Goal: Feedback & Contribution: Contribute content

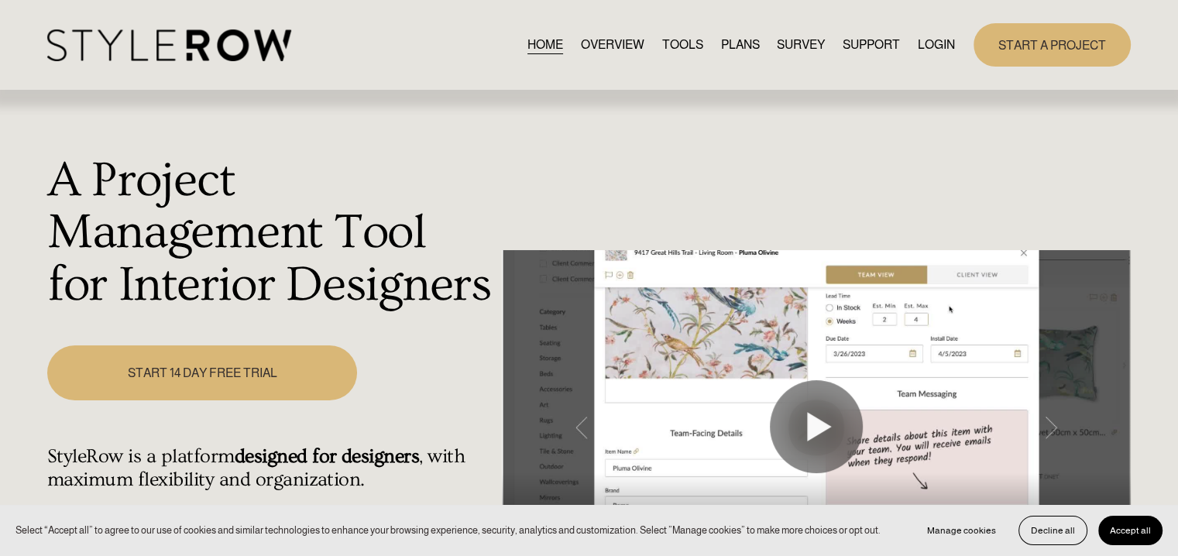
click at [929, 43] on link "LOGIN" at bounding box center [936, 44] width 37 height 21
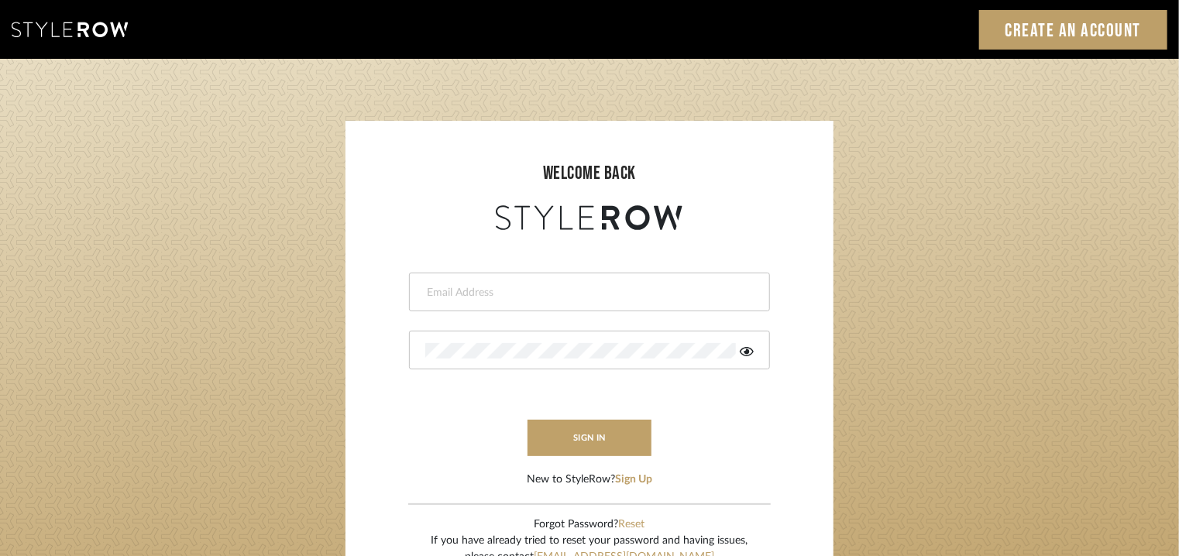
click at [589, 282] on div at bounding box center [589, 292] width 361 height 39
click at [537, 293] on input "email" at bounding box center [587, 292] width 325 height 15
type input "tehseen@mancini-design.com"
click at [551, 336] on div at bounding box center [589, 350] width 361 height 39
click at [751, 352] on icon at bounding box center [747, 351] width 14 height 12
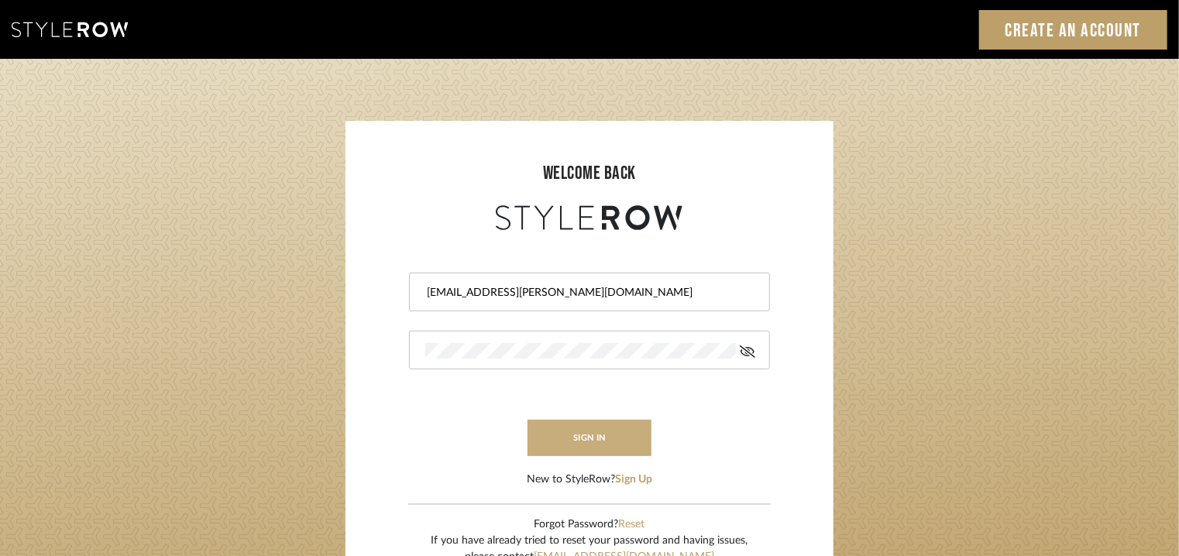
click at [597, 441] on button "sign in" at bounding box center [589, 438] width 124 height 36
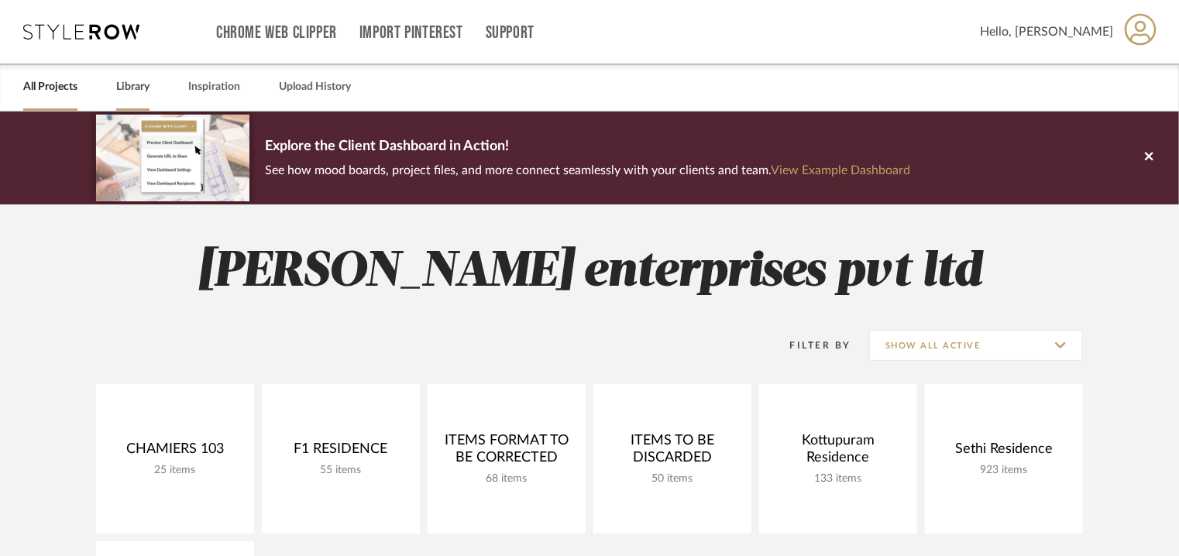
click at [124, 86] on link "Library" at bounding box center [132, 87] width 33 height 21
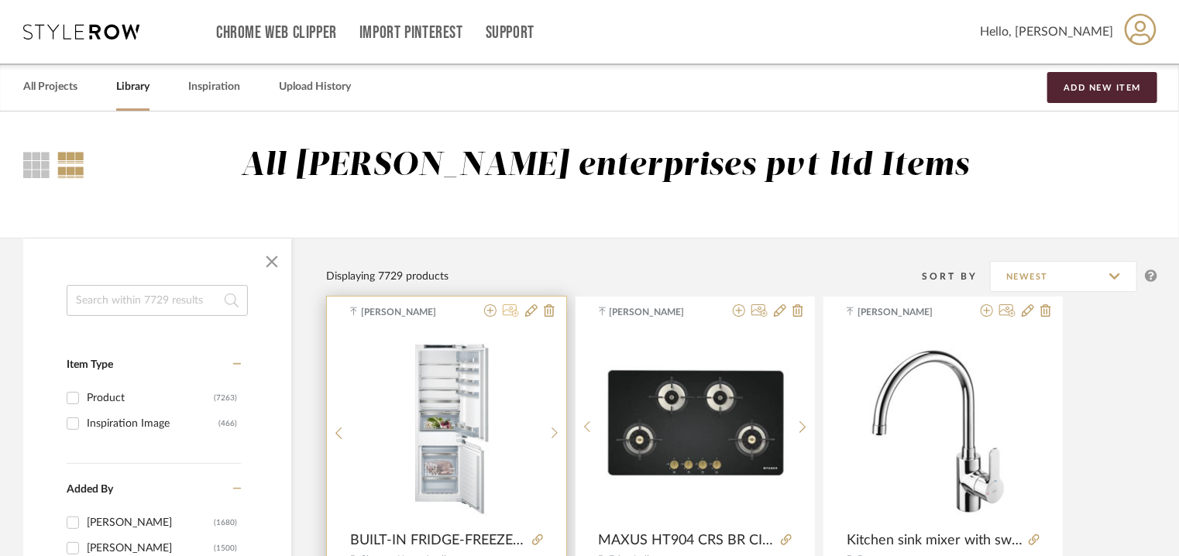
click at [516, 310] on icon at bounding box center [511, 310] width 16 height 12
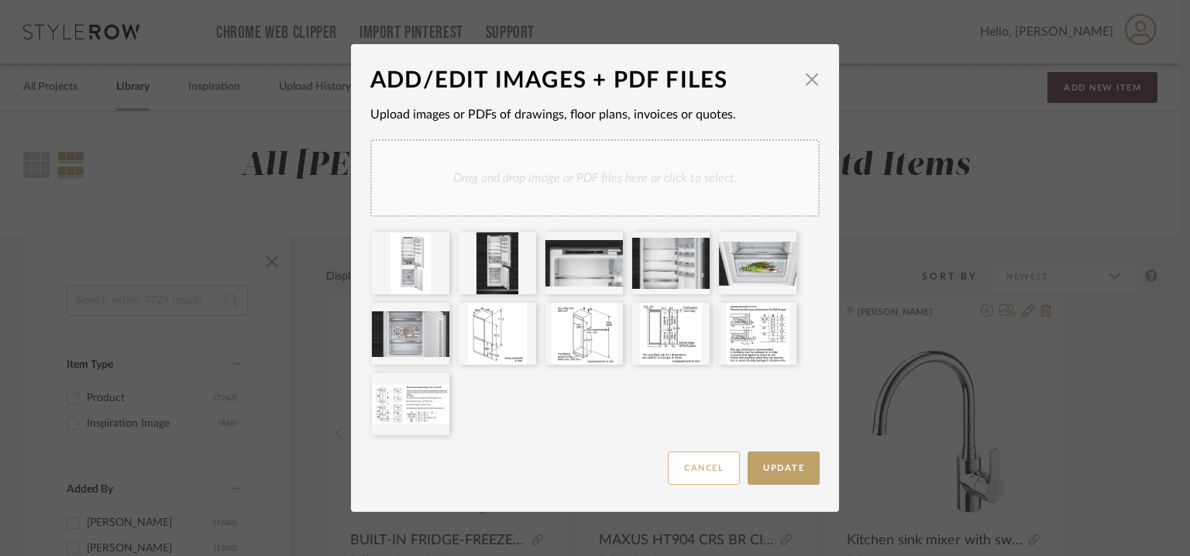
click at [713, 465] on button "Cancel" at bounding box center [704, 468] width 72 height 33
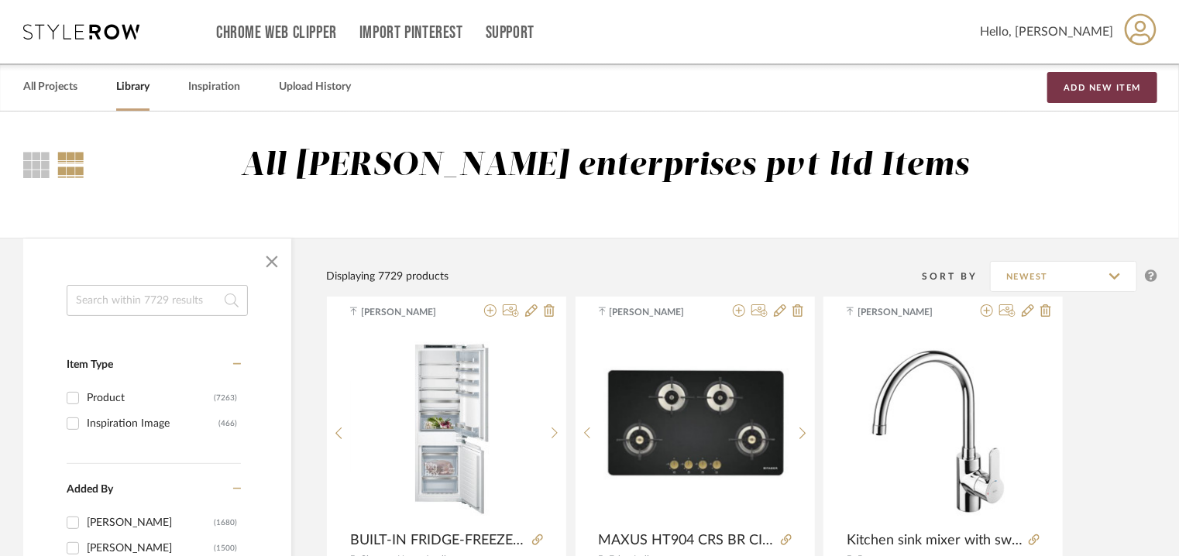
click at [1111, 92] on button "Add New Item" at bounding box center [1102, 87] width 110 height 31
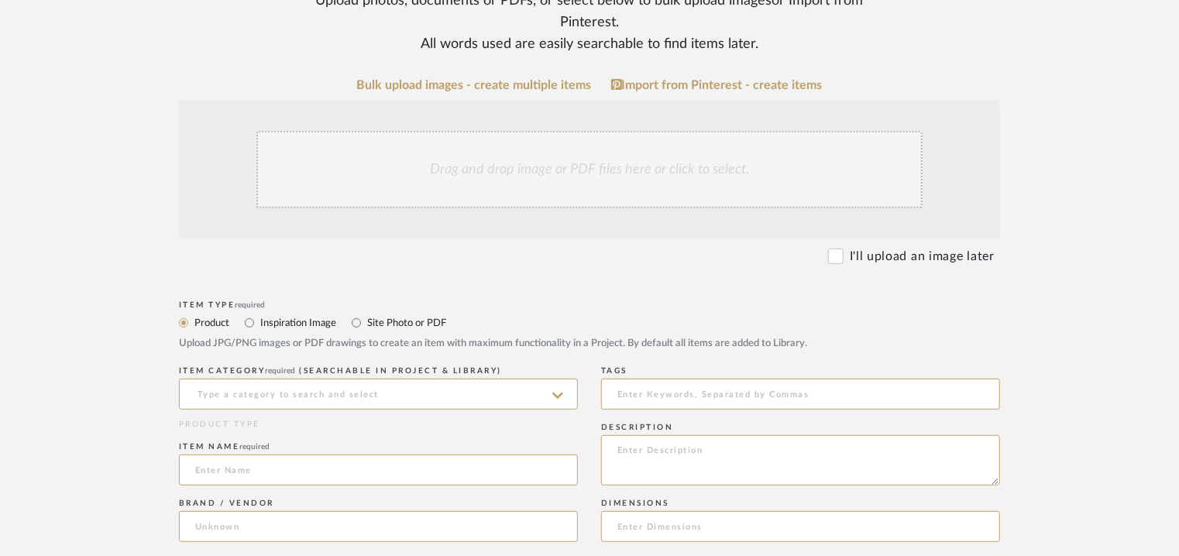
scroll to position [387, 0]
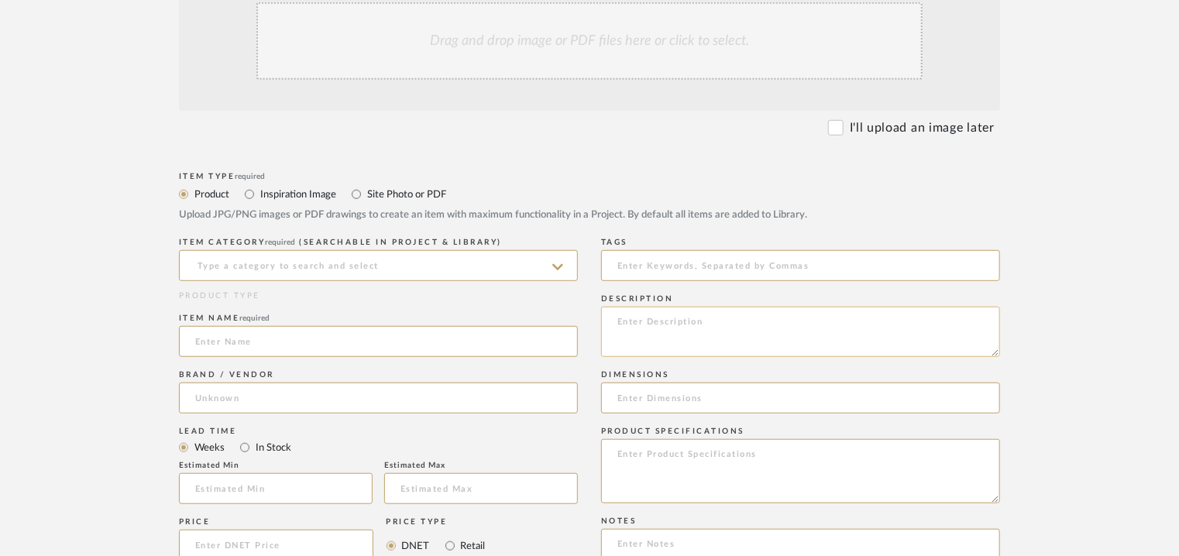
paste textarea "1) Type: Tile - Ceramic Stock availability: Na Maximum sheet size: 285 x 296mm …"
drag, startPoint x: 794, startPoint y: 342, endPoint x: 699, endPoint y: 342, distance: 94.5
click at [699, 342] on textarea "1) Type: Tile - Ceramic Stock availability: Na Maximum sheet size: 285 x 296mm …" at bounding box center [800, 332] width 399 height 50
type textarea "1) Type: Tile - Ceramic Stock availability: Na Maximum sheet size: 285 x 296mm …"
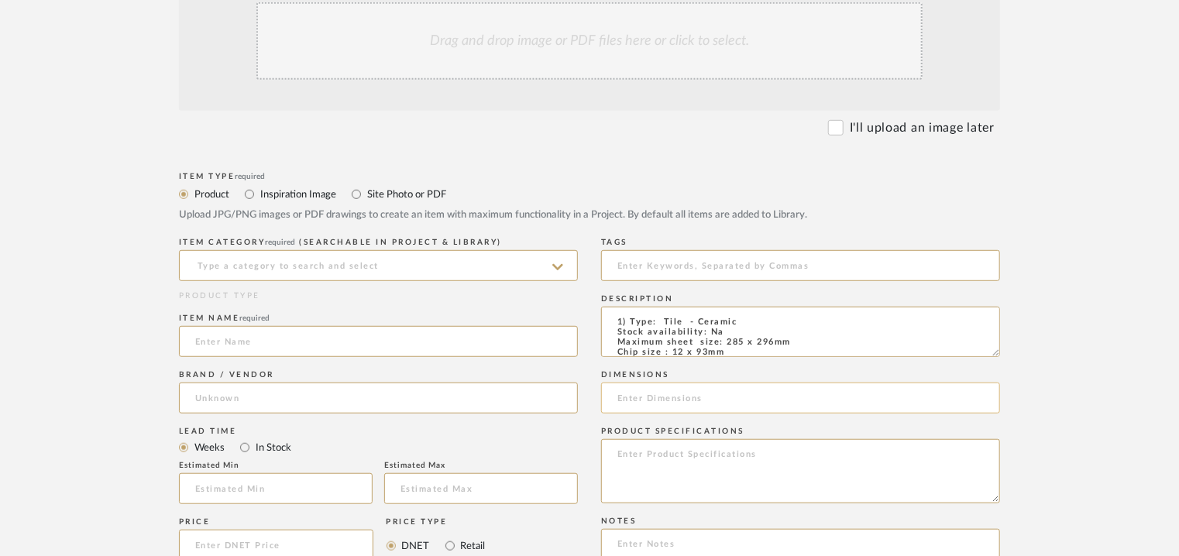
paste input "size: 285 x 296mm"
click at [630, 399] on input "size: 285 x 296mm" at bounding box center [800, 398] width 399 height 31
type input "285 x 296mm"
click at [254, 266] on input at bounding box center [378, 265] width 399 height 31
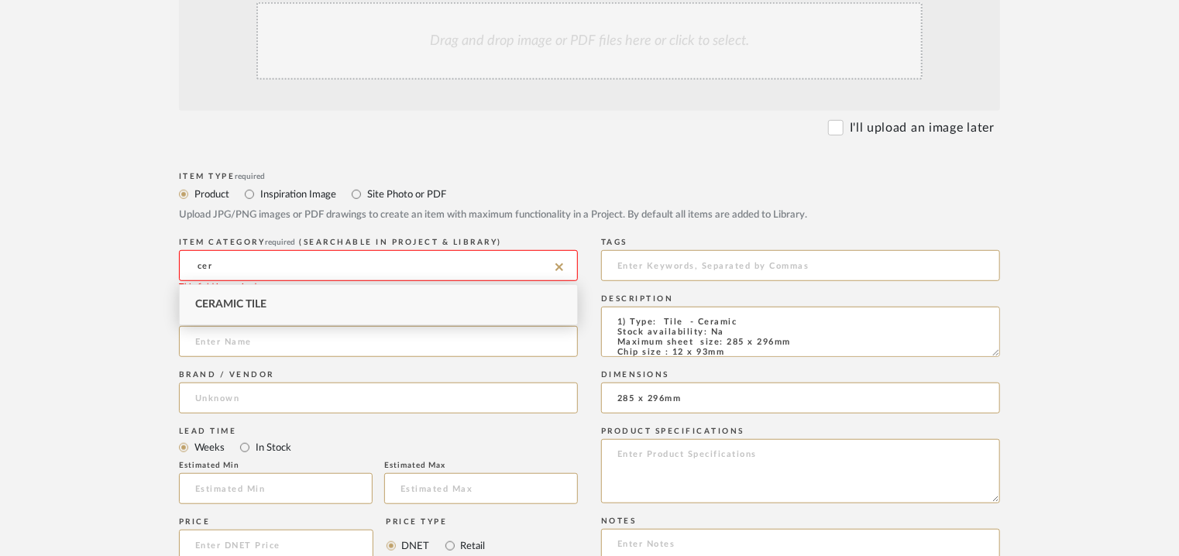
click at [322, 290] on div "Ceramic Tile" at bounding box center [378, 304] width 397 height 39
type input "Ceramic Tile"
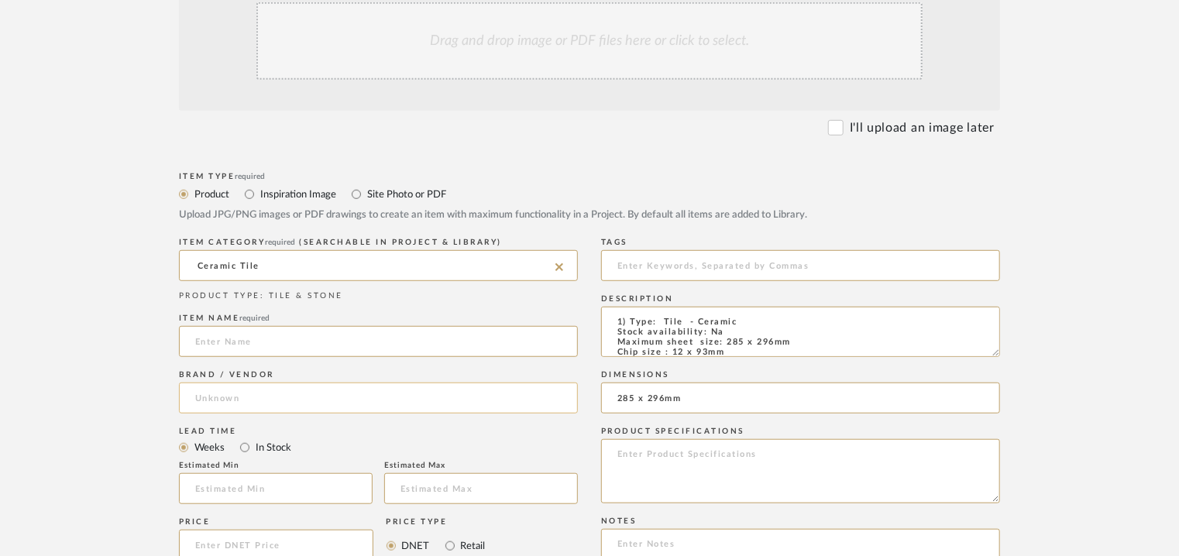
click at [234, 395] on input at bounding box center [378, 398] width 399 height 31
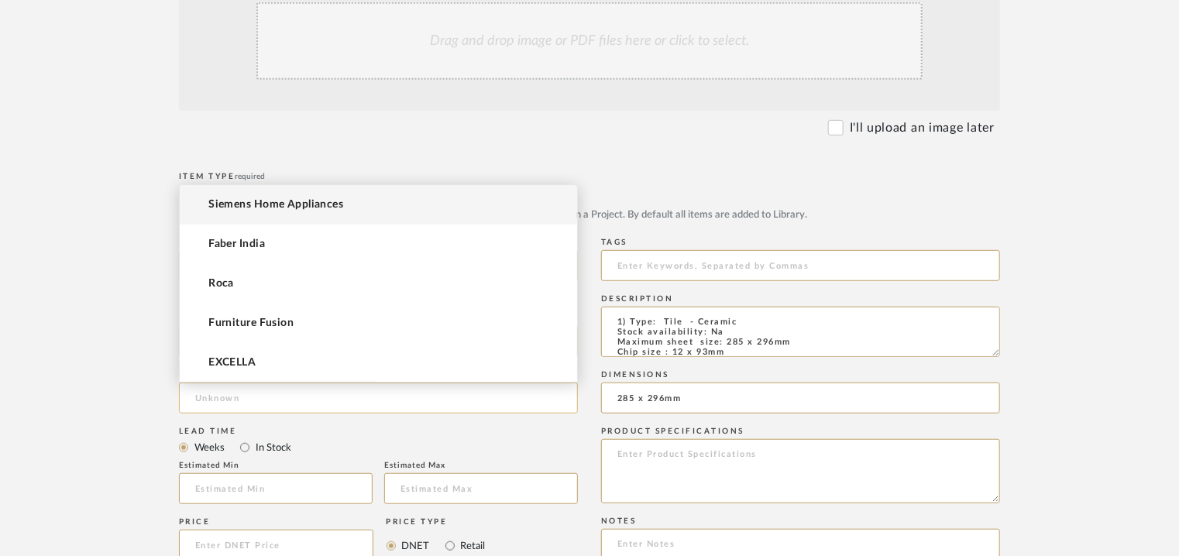
type input "c"
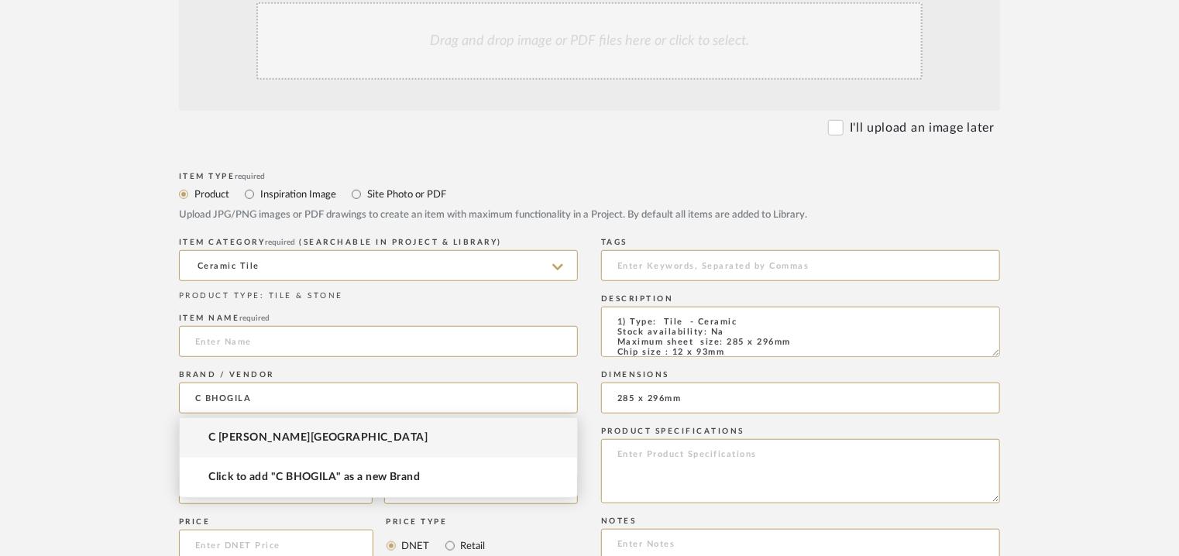
click at [245, 436] on span "C [PERSON_NAME][GEOGRAPHIC_DATA]" at bounding box center [317, 437] width 219 height 13
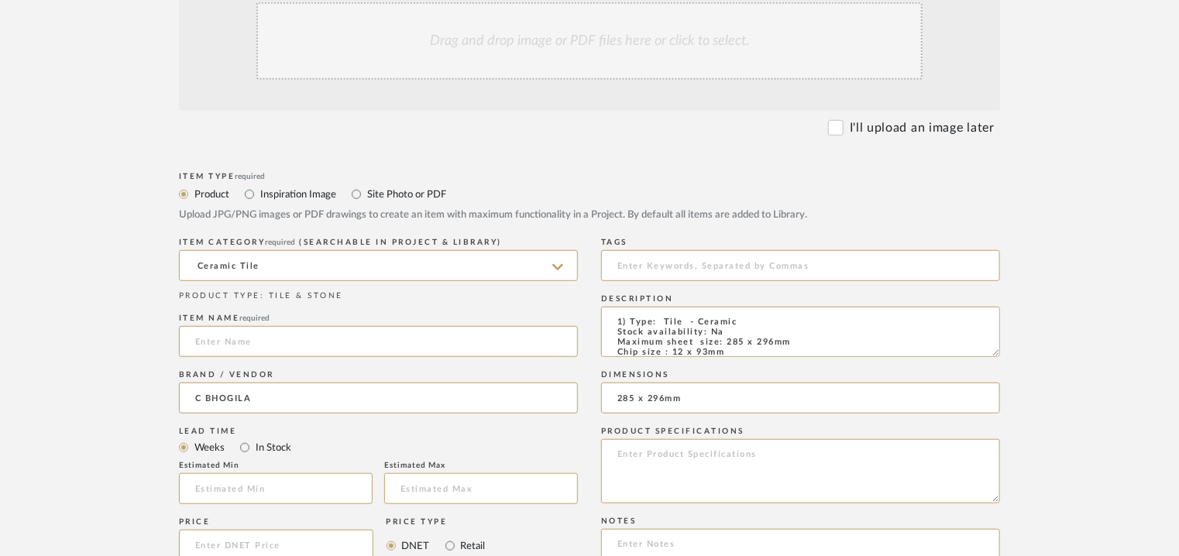
type input "C [PERSON_NAME][GEOGRAPHIC_DATA]"
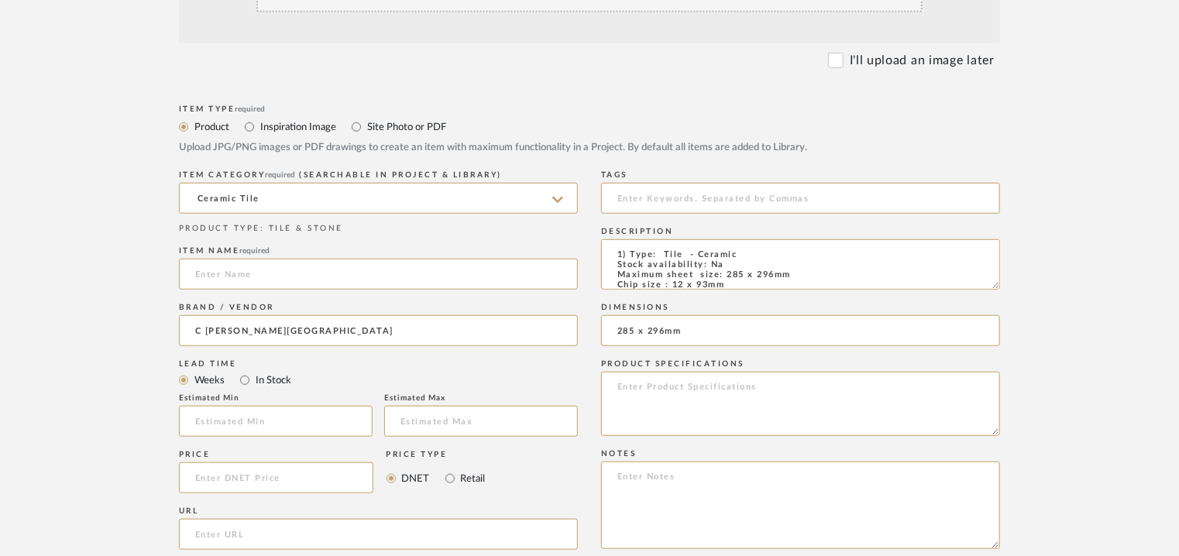
scroll to position [542, 0]
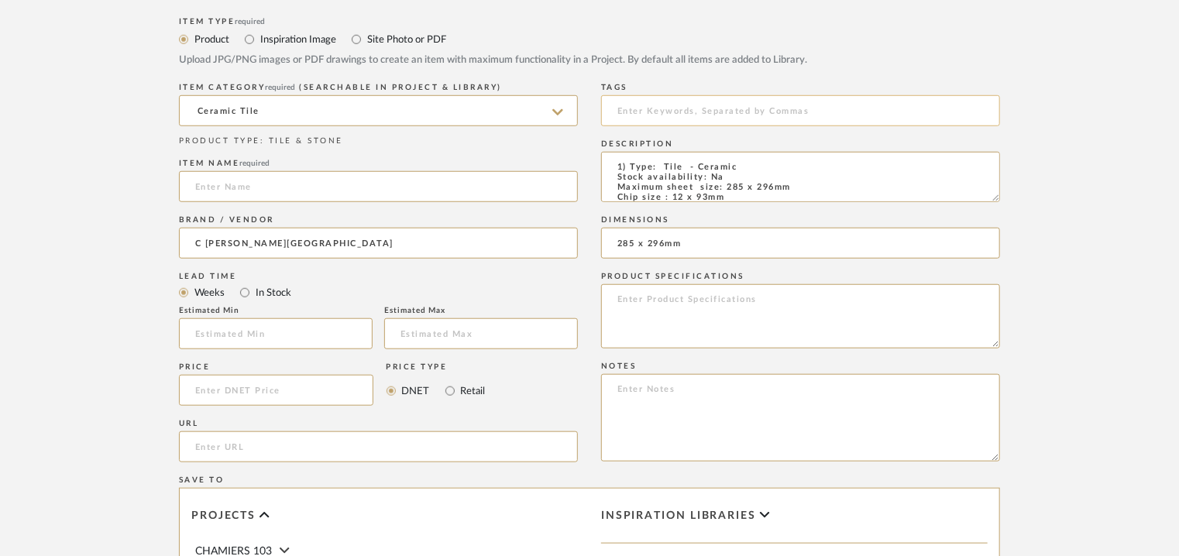
click at [704, 108] on input at bounding box center [800, 110] width 399 height 31
type input "C"
type input "ceramic tile."
click at [670, 415] on textarea at bounding box center [800, 418] width 399 height 88
paste textarea "Price : On request Lead time: 10 to 15days as per availability of stock. Custom…"
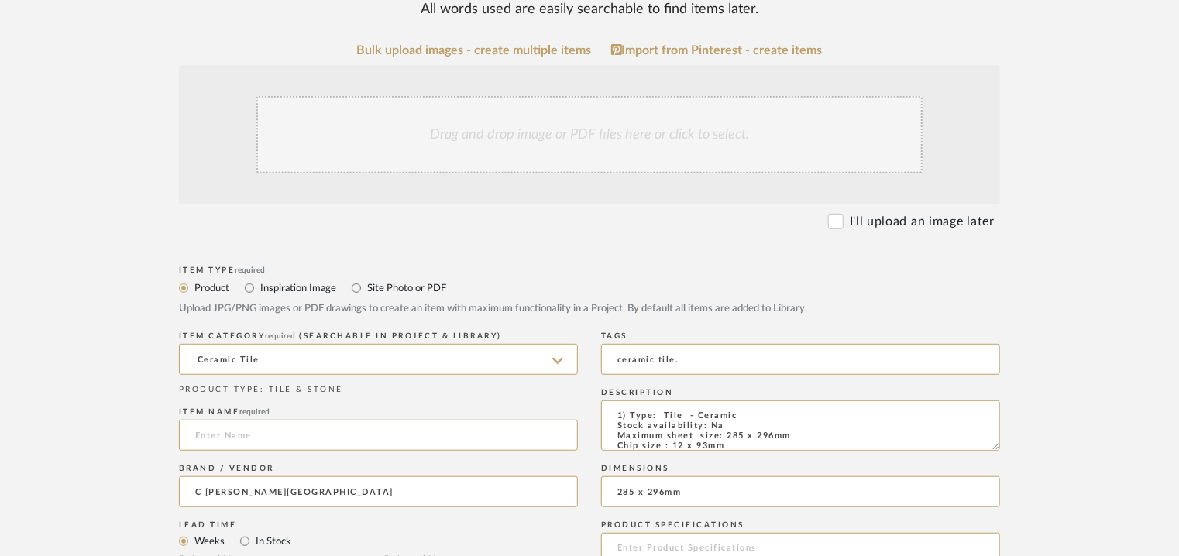
scroll to position [232, 0]
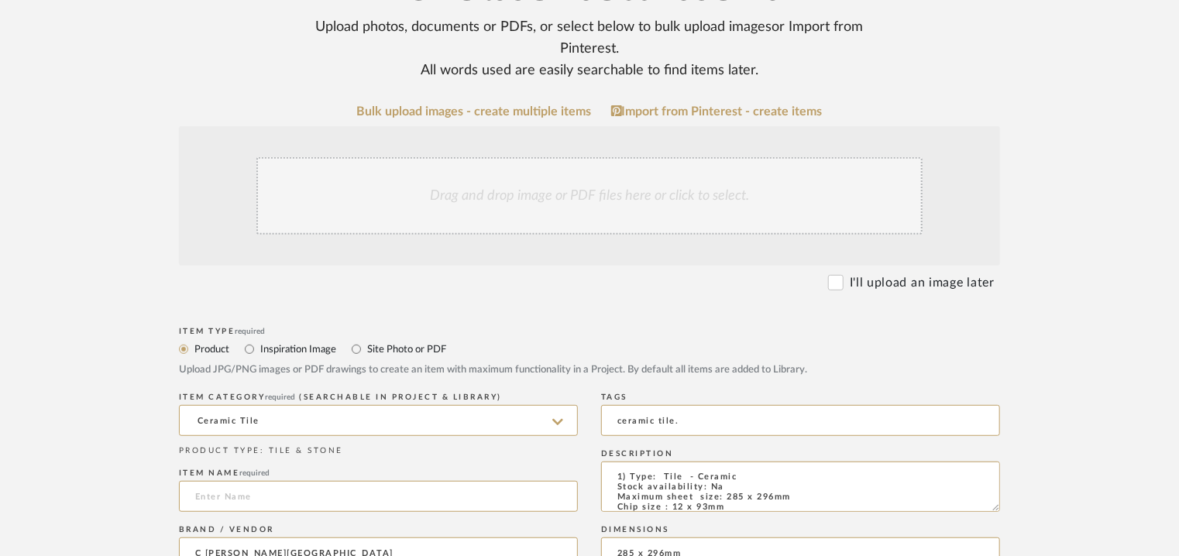
type textarea "Price : On request Lead time: 10 to 15days as per availability of stock. Custom…"
click at [548, 191] on div "Drag and drop image or PDF files here or click to select." at bounding box center [589, 195] width 666 height 77
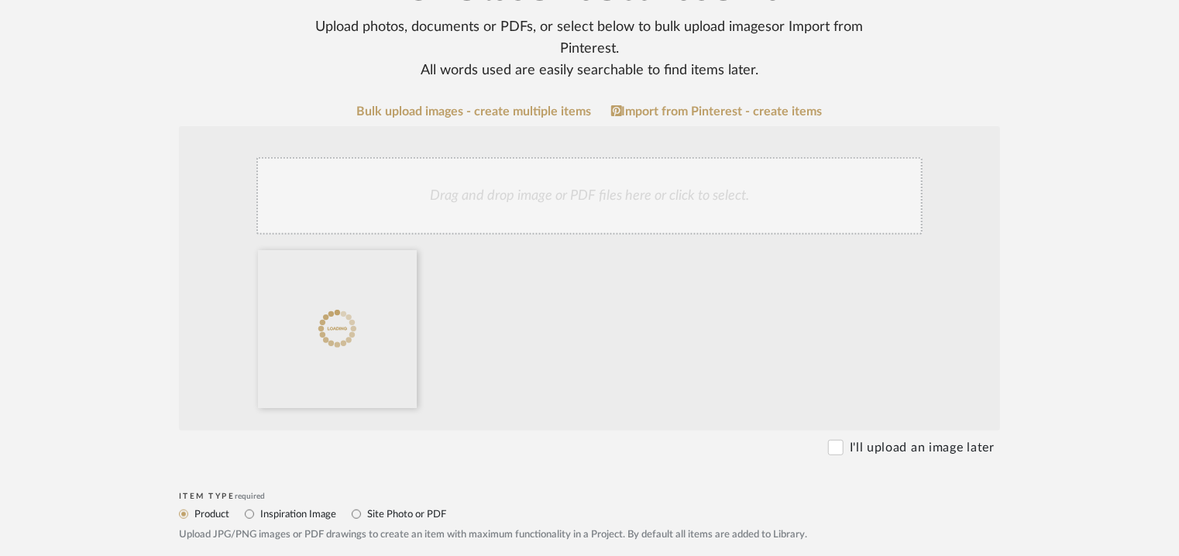
click at [613, 204] on div "Drag and drop image or PDF files here or click to select." at bounding box center [589, 195] width 666 height 77
click at [651, 204] on div "Drag and drop image or PDF files here or click to select." at bounding box center [589, 195] width 666 height 77
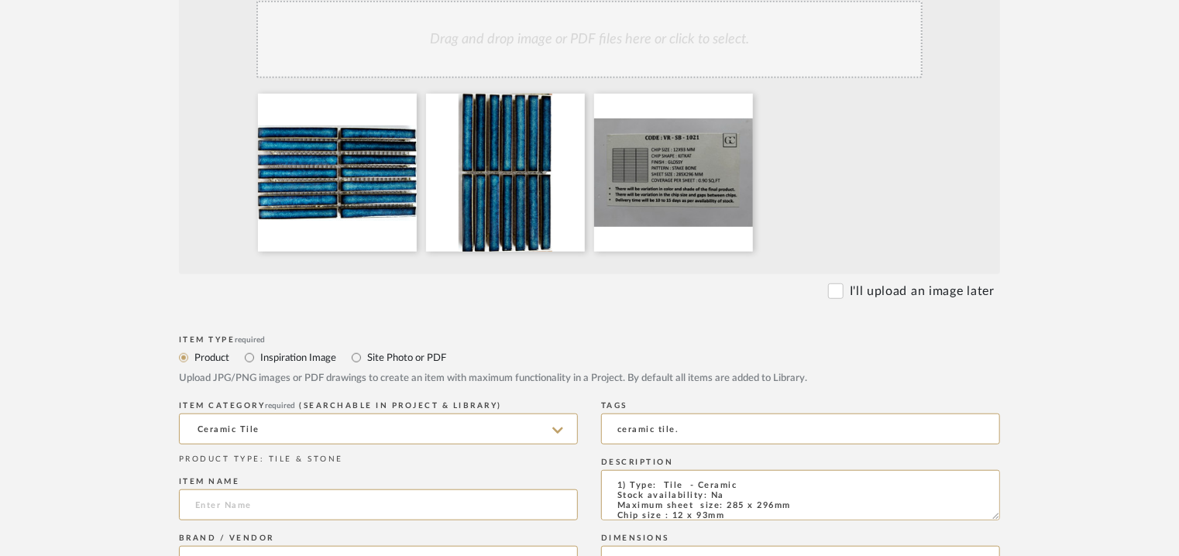
scroll to position [77, 0]
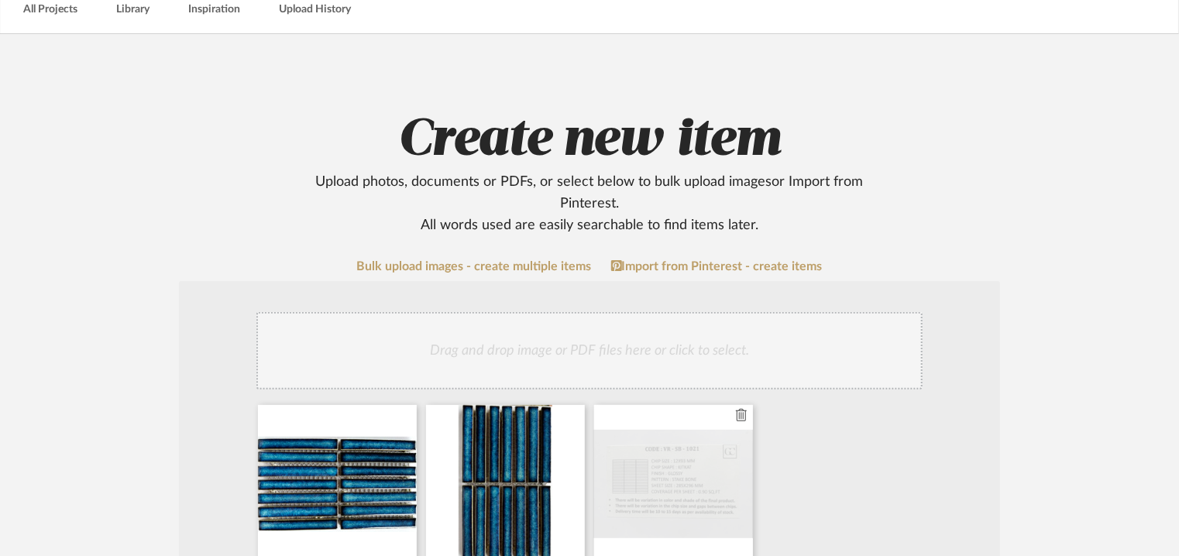
click at [696, 480] on div at bounding box center [673, 484] width 159 height 158
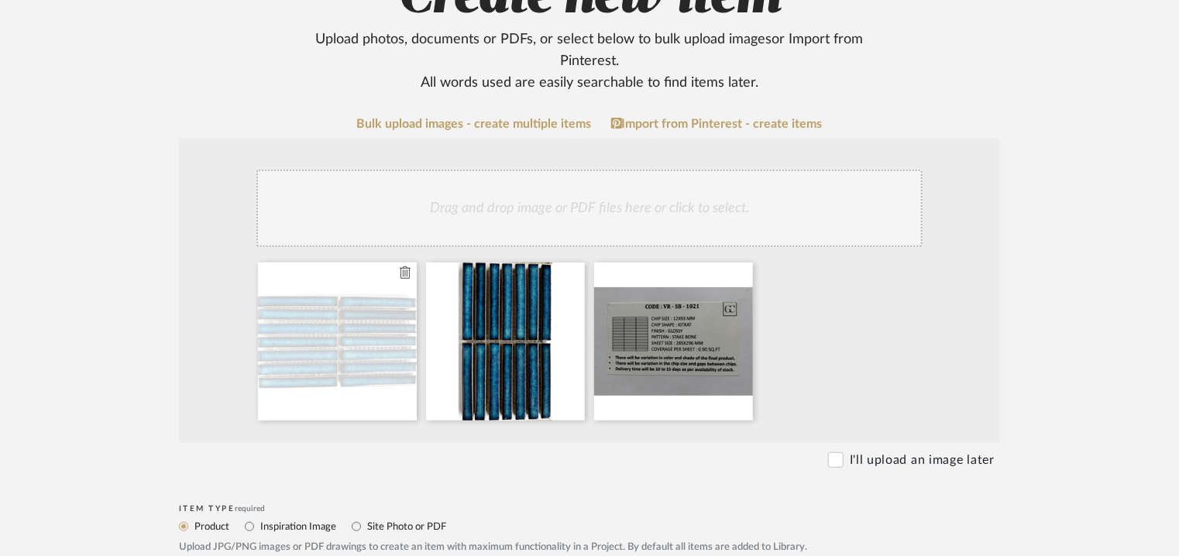
scroll to position [387, 0]
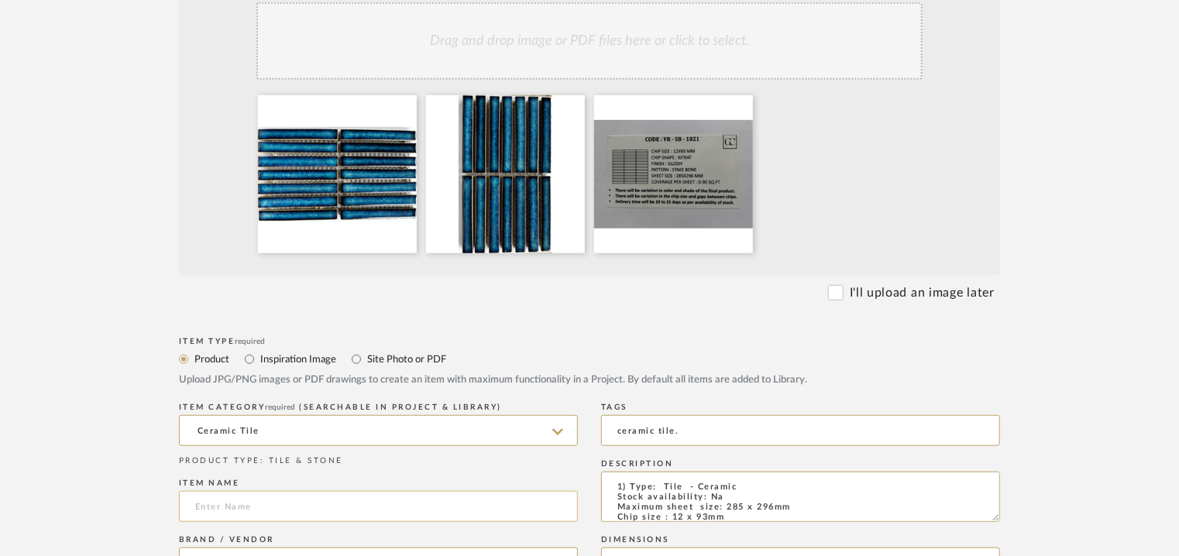
click at [250, 496] on input at bounding box center [378, 506] width 399 height 31
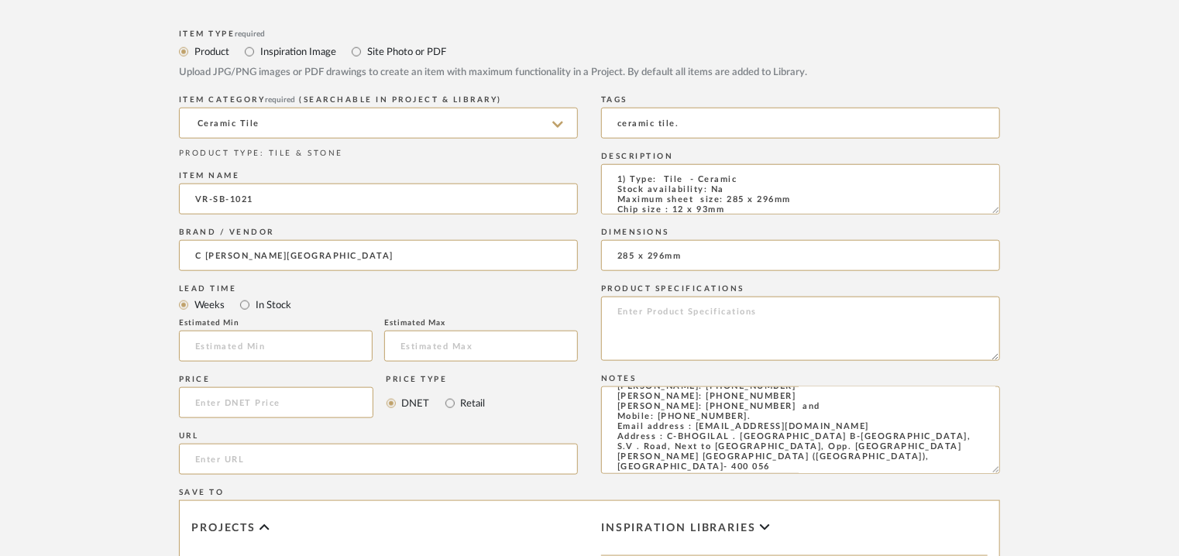
scroll to position [697, 0]
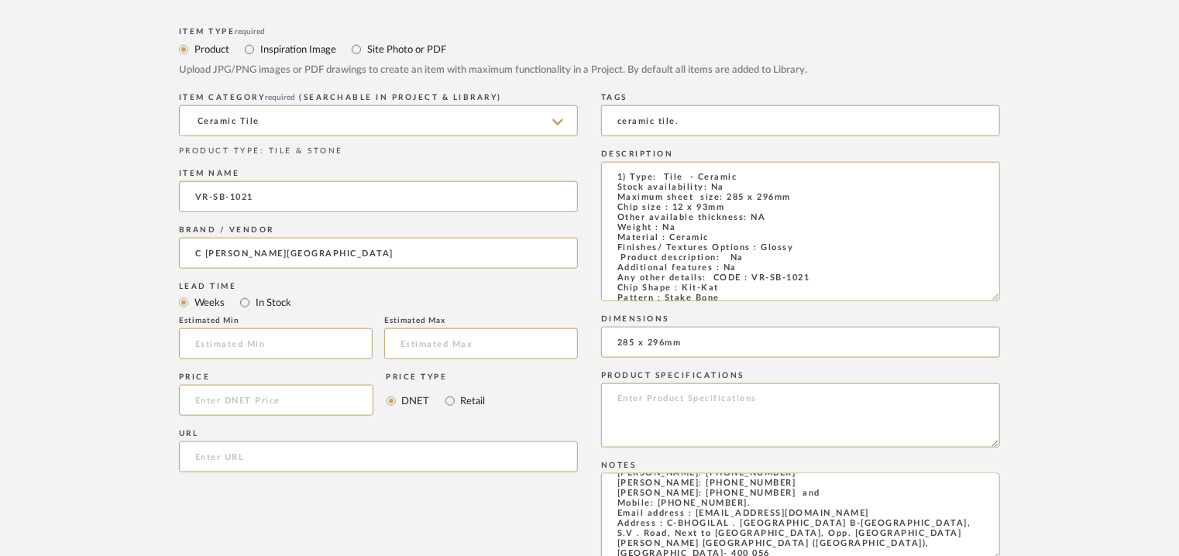
drag, startPoint x: 994, startPoint y: 205, endPoint x: 997, endPoint y: 315, distance: 110.0
click at [1010, 303] on form "Bulk upload images - create multiple items Import from Pinterest - create items…" at bounding box center [589, 270] width 987 height 1261
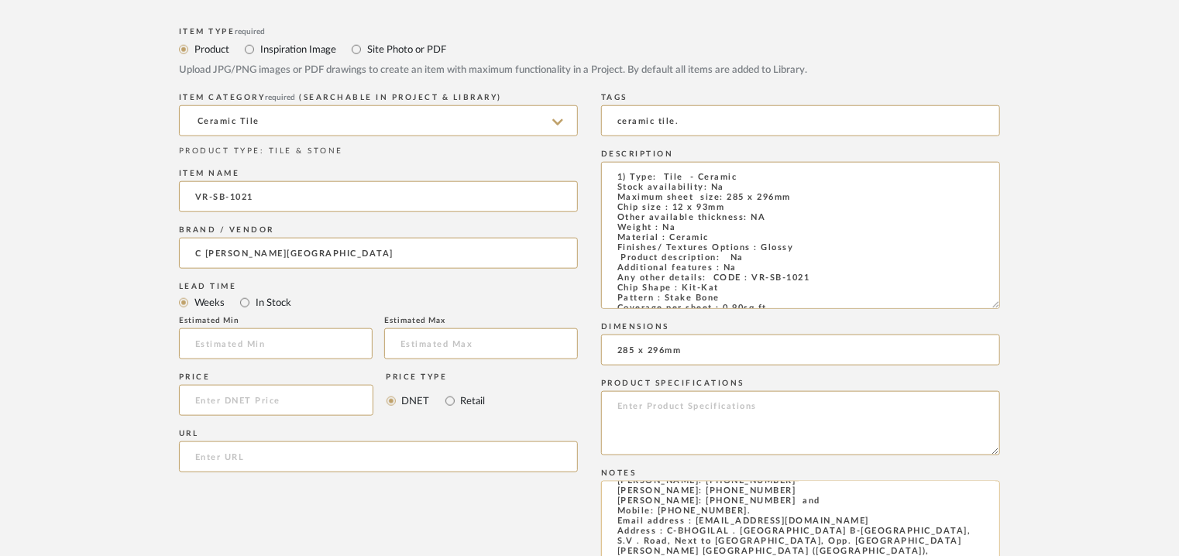
type input "VR-SB-1021"
drag, startPoint x: 261, startPoint y: 249, endPoint x: 345, endPoint y: 256, distance: 83.9
click at [345, 256] on input "C [PERSON_NAME][GEOGRAPHIC_DATA]" at bounding box center [378, 253] width 399 height 31
click at [280, 257] on input "C [PERSON_NAME][GEOGRAPHIC_DATA]" at bounding box center [378, 253] width 399 height 31
drag, startPoint x: 335, startPoint y: 248, endPoint x: 125, endPoint y: 252, distance: 209.9
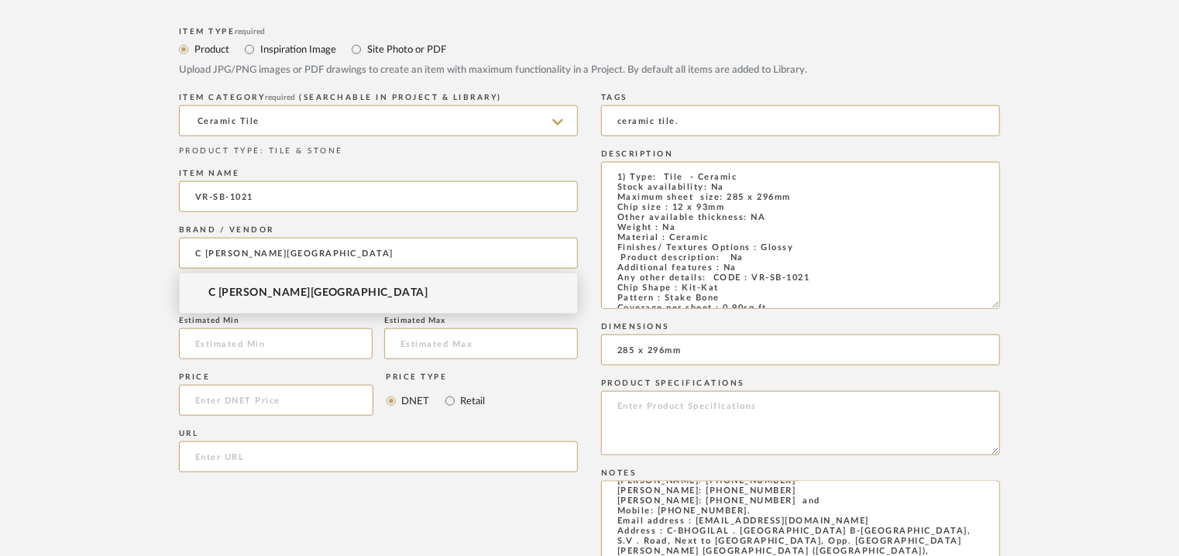
click at [127, 252] on form "Bulk upload images - create multiple items Import from Pinterest - create items…" at bounding box center [589, 274] width 987 height 1269
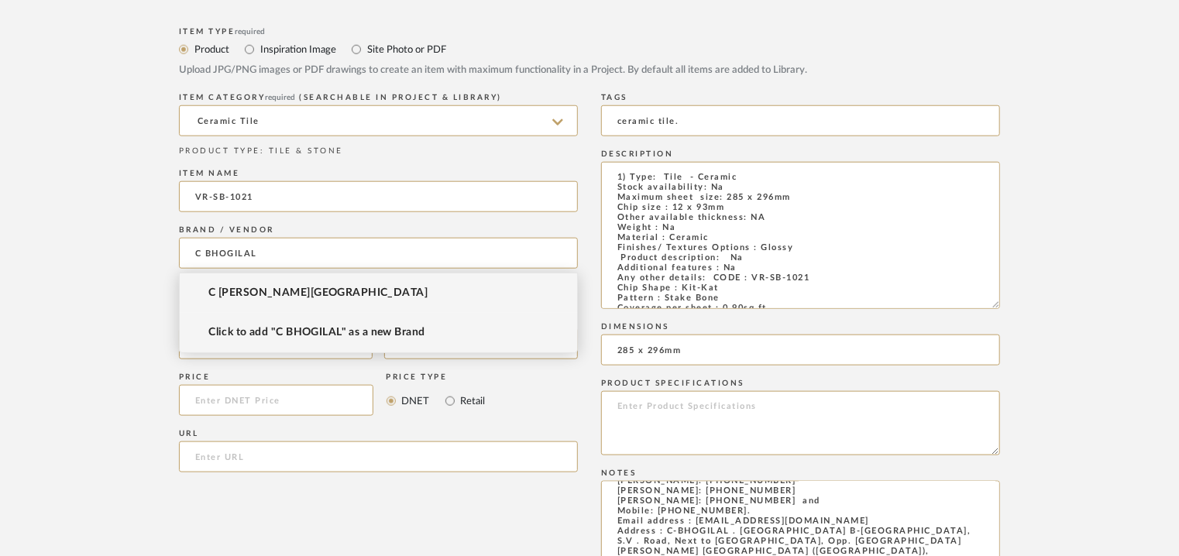
type input "C BHOGILAL"
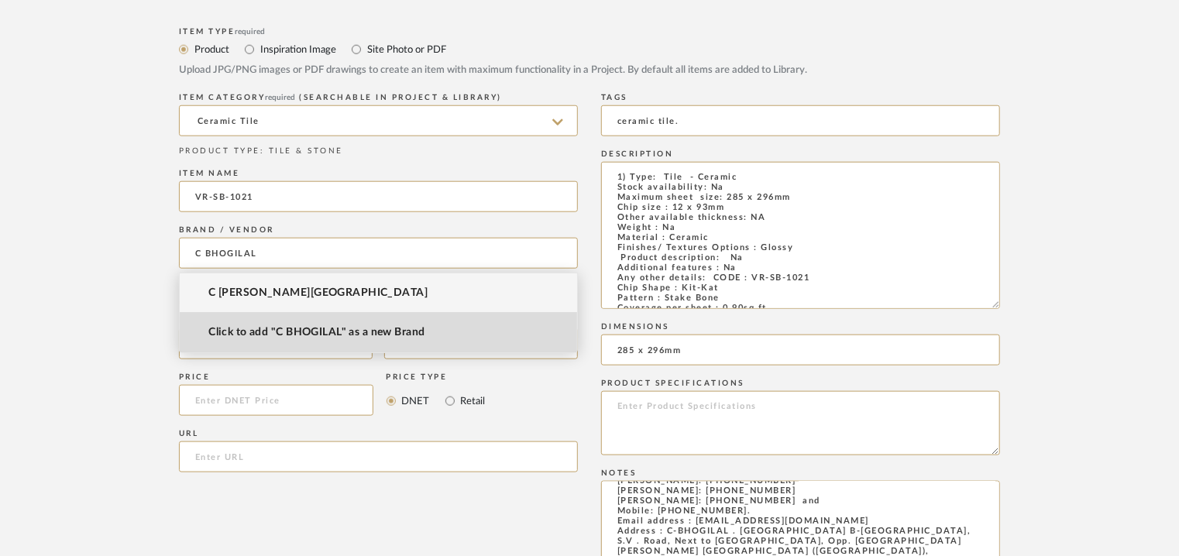
click at [335, 333] on span "Click to add "C BHOGILAL" as a new Brand" at bounding box center [316, 332] width 217 height 13
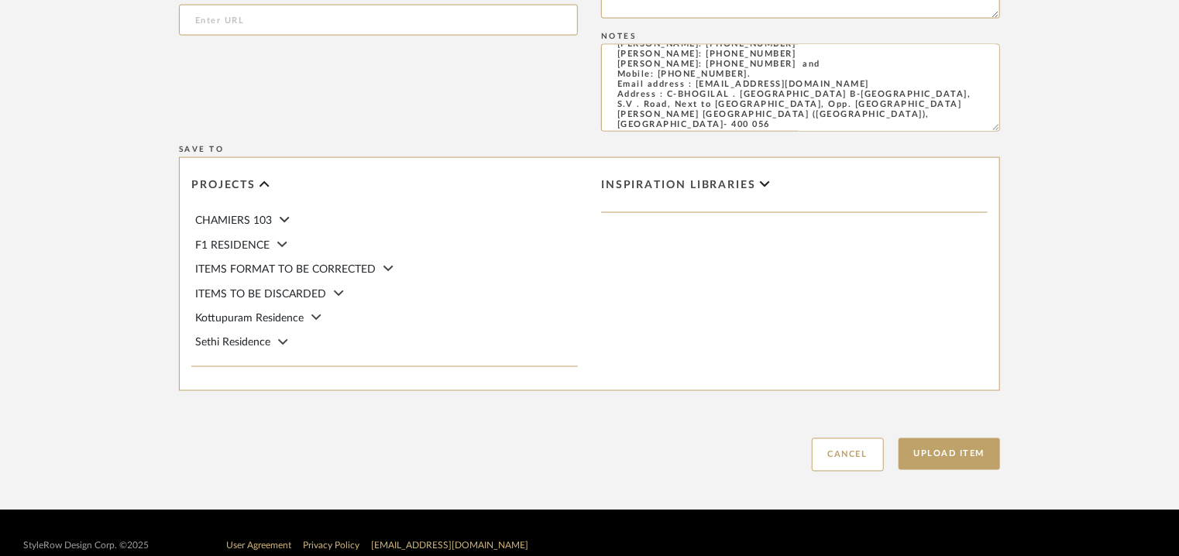
scroll to position [1159, 0]
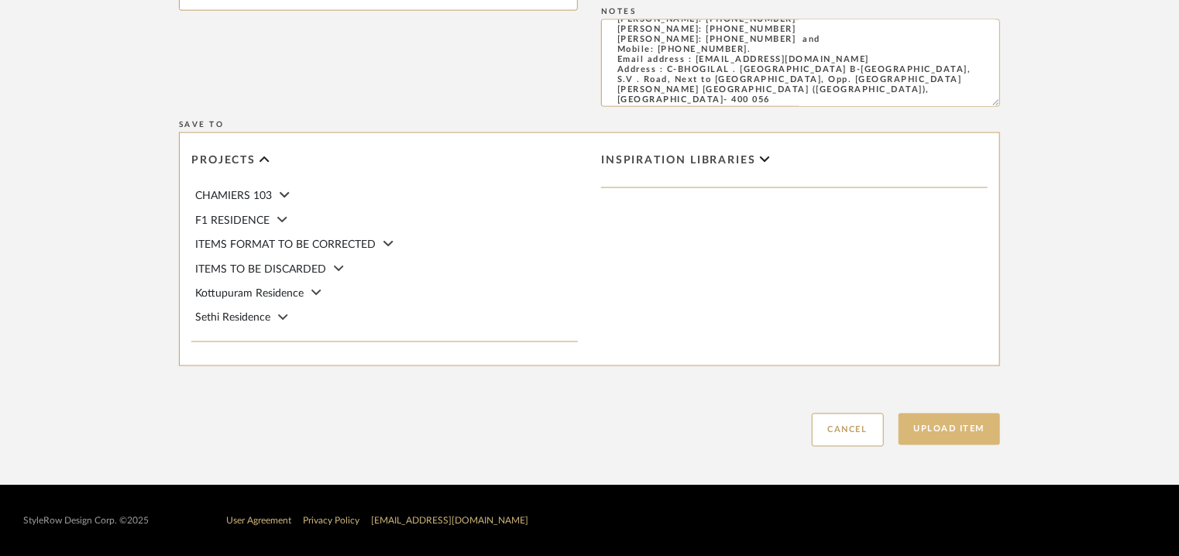
click at [978, 421] on button "Upload Item" at bounding box center [949, 430] width 102 height 32
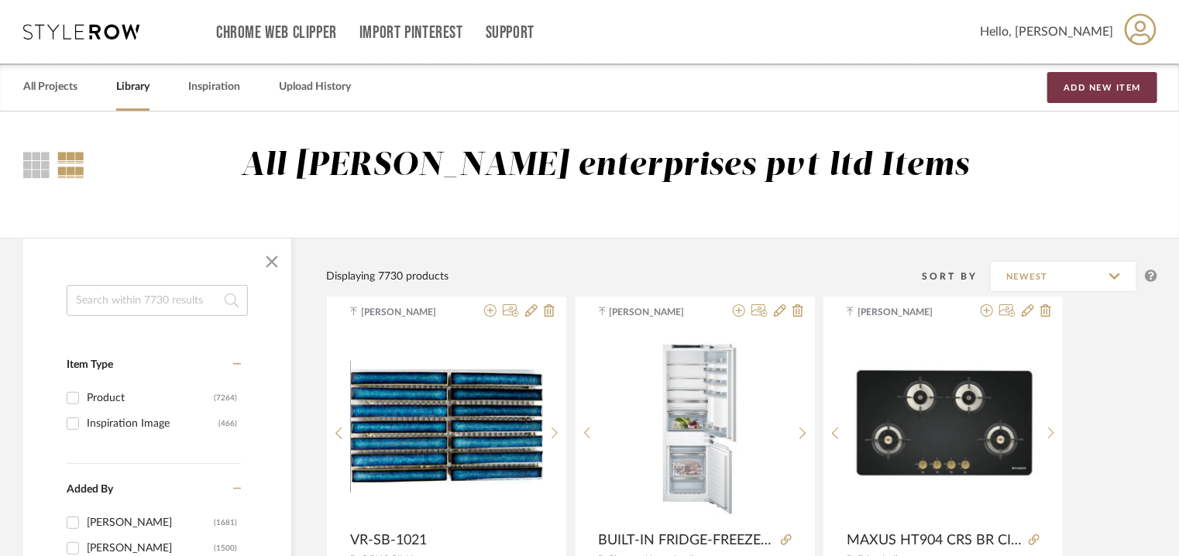
click at [1098, 94] on button "Add New Item" at bounding box center [1102, 87] width 110 height 31
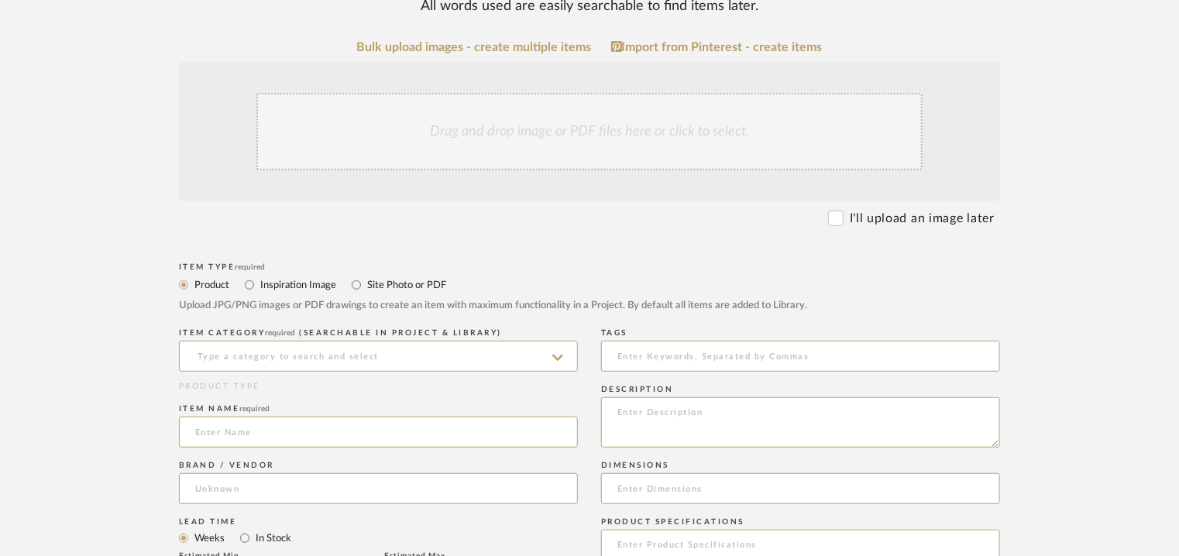
scroll to position [310, 0]
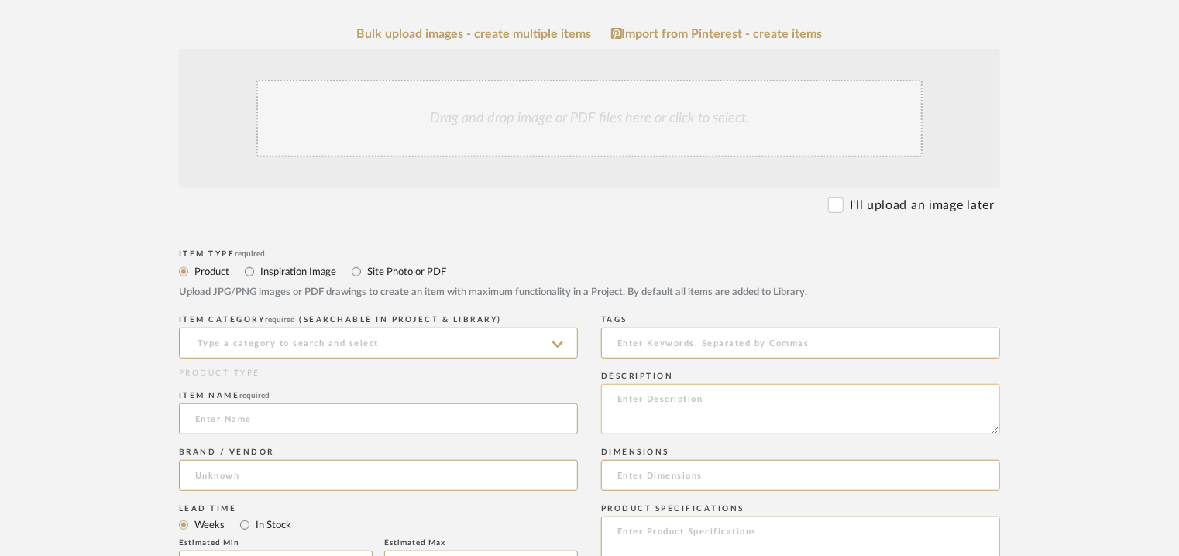
click at [657, 409] on textarea at bounding box center [800, 409] width 399 height 50
paste textarea "2) Type: Tile - Ceramic Stock availability: Na Maximum sheet size: 298 x 303mm …"
drag, startPoint x: 628, startPoint y: 399, endPoint x: 561, endPoint y: 399, distance: 67.4
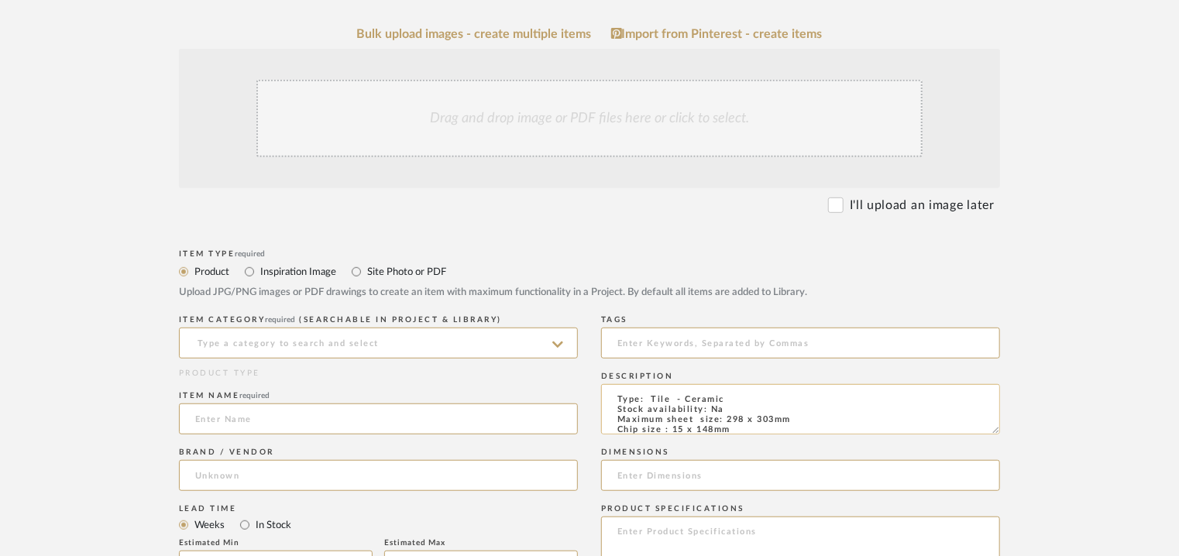
drag, startPoint x: 726, startPoint y: 419, endPoint x: 802, endPoint y: 421, distance: 75.9
click at [802, 421] on textarea "Type: Tile - Ceramic Stock availability: Na Maximum sheet size: 298 x 303mm Chi…" at bounding box center [800, 409] width 399 height 50
type textarea "Type: Tile - Ceramic Stock availability: Na Maximum sheet size: 298 x 303mm Chi…"
paste input "298 x 303mm"
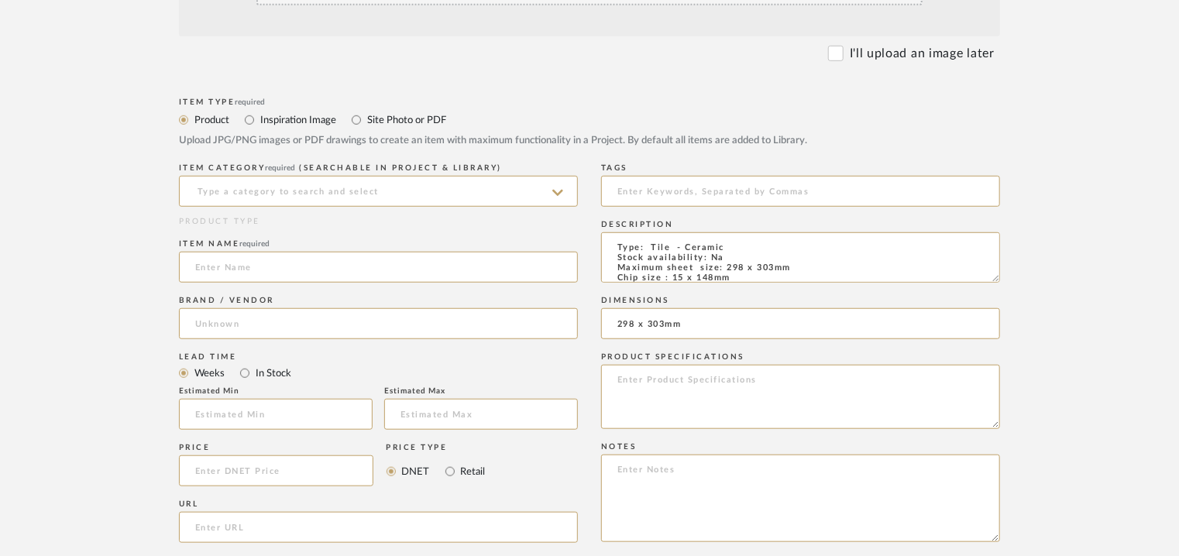
scroll to position [465, 0]
type input "298 x 303mm"
click at [656, 193] on input at bounding box center [800, 188] width 399 height 31
type input "ceramic tile,"
click at [358, 181] on input at bounding box center [378, 188] width 399 height 31
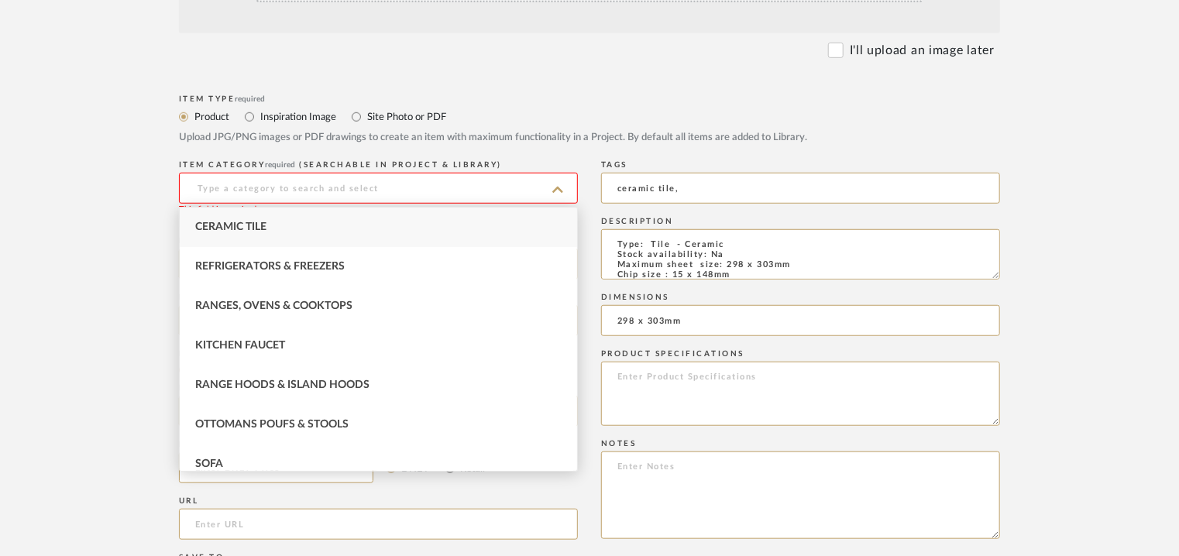
click at [243, 224] on span "Ceramic Tile" at bounding box center [230, 227] width 71 height 11
type input "Ceramic Tile"
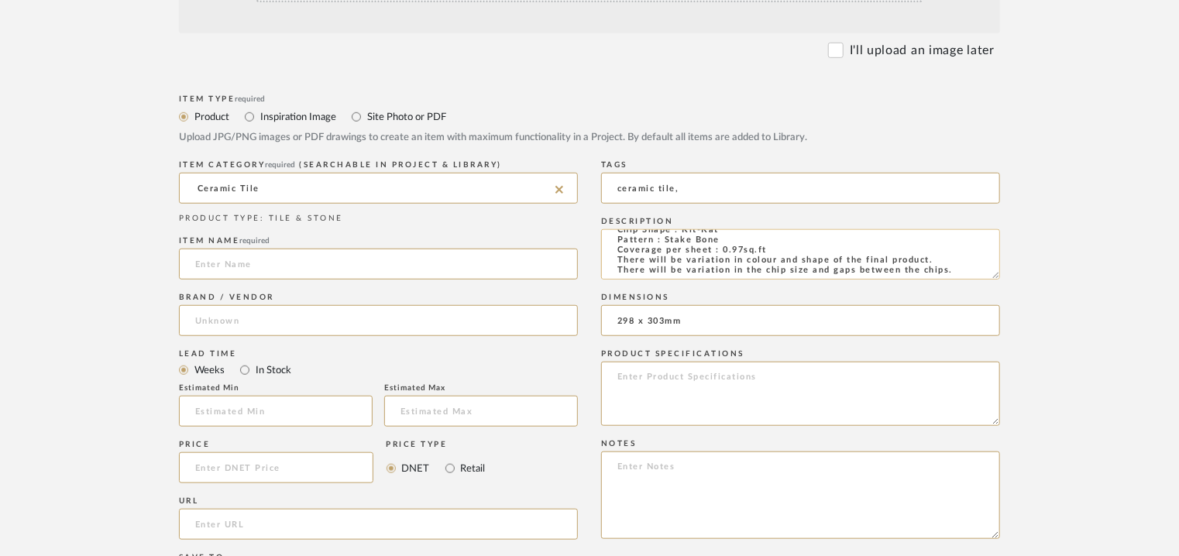
scroll to position [132, 0]
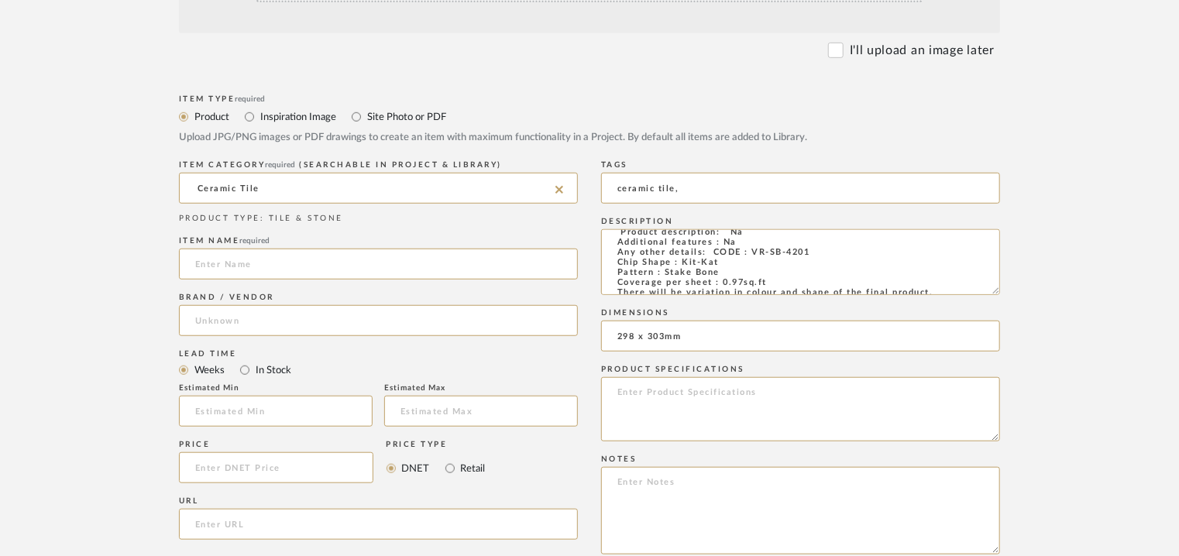
drag, startPoint x: 996, startPoint y: 274, endPoint x: 1001, endPoint y: 332, distance: 58.3
click at [1001, 326] on form "Bulk upload images - create multiple items Import from Pinterest - create items…" at bounding box center [589, 383] width 987 height 1022
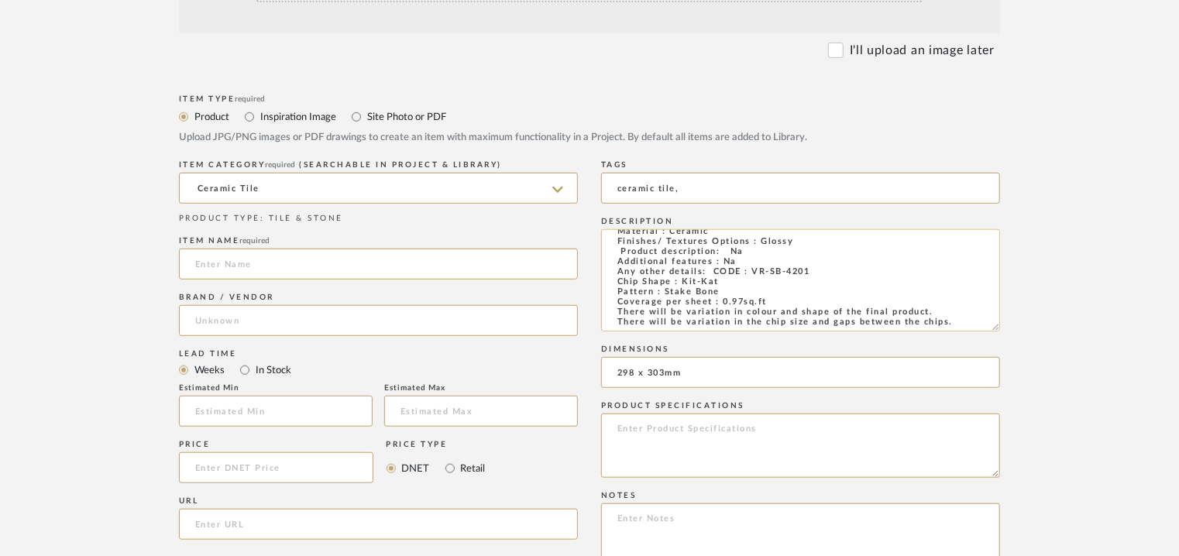
drag, startPoint x: 749, startPoint y: 267, endPoint x: 811, endPoint y: 268, distance: 62.0
click at [811, 268] on textarea "Type: Tile - Ceramic Stock availability: Na Maximum sheet size: 298 x 303mm Chi…" at bounding box center [800, 280] width 399 height 102
paste input "VR-SB-4201"
type input "VR-SB-4201"
click at [239, 311] on input at bounding box center [378, 320] width 399 height 31
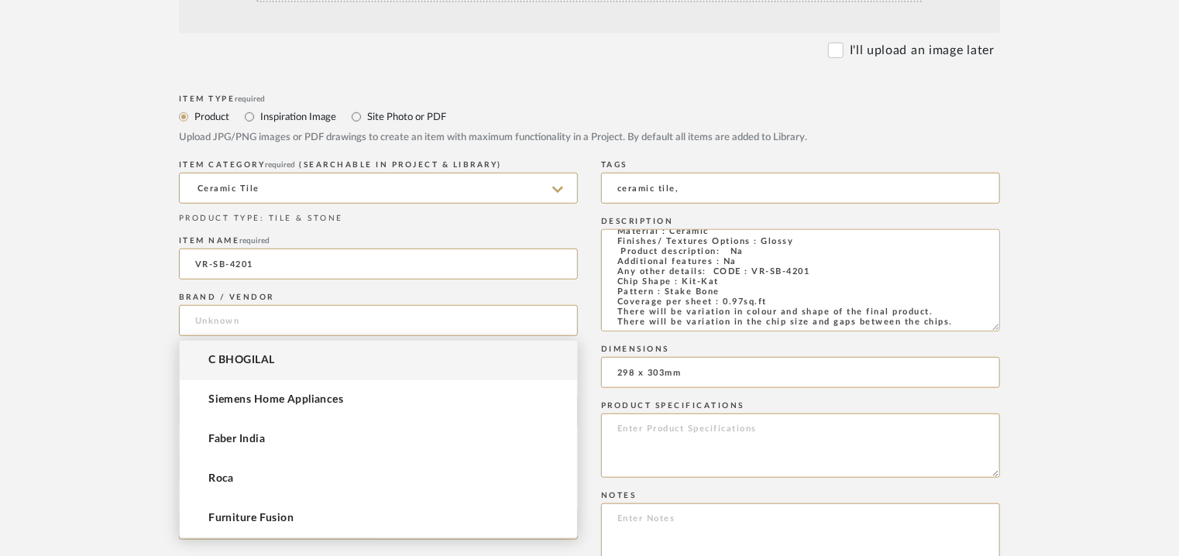
click at [226, 356] on span "C BHOGILAL" at bounding box center [241, 360] width 66 height 13
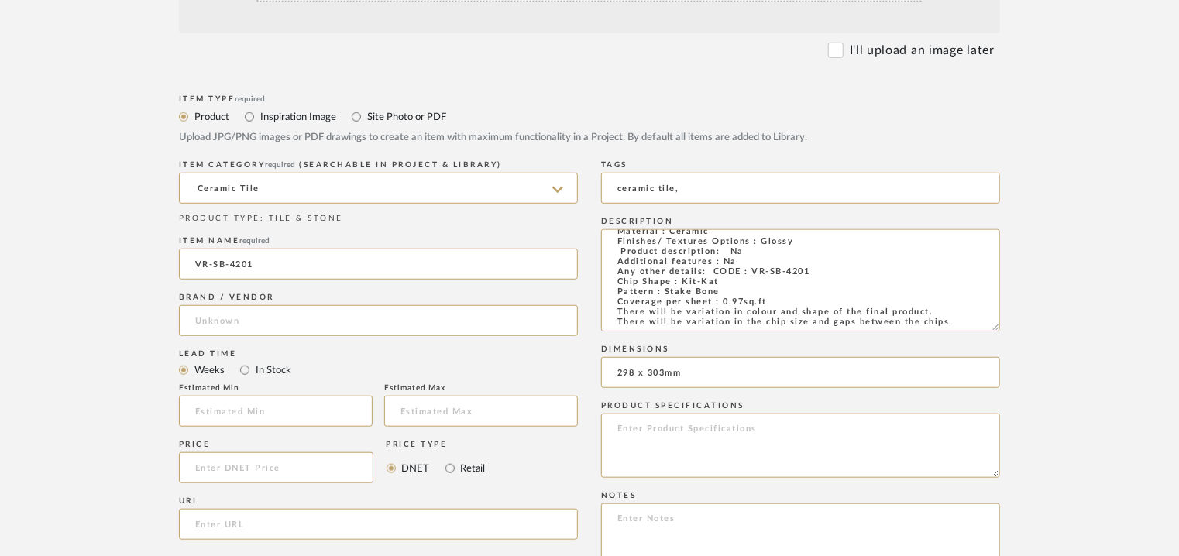
type input "C BHOGILAL"
click at [639, 527] on textarea at bounding box center [800, 547] width 399 height 88
paste textarea "Price : On request Lead time: 10 to 15days as per availability of stock. Custom…"
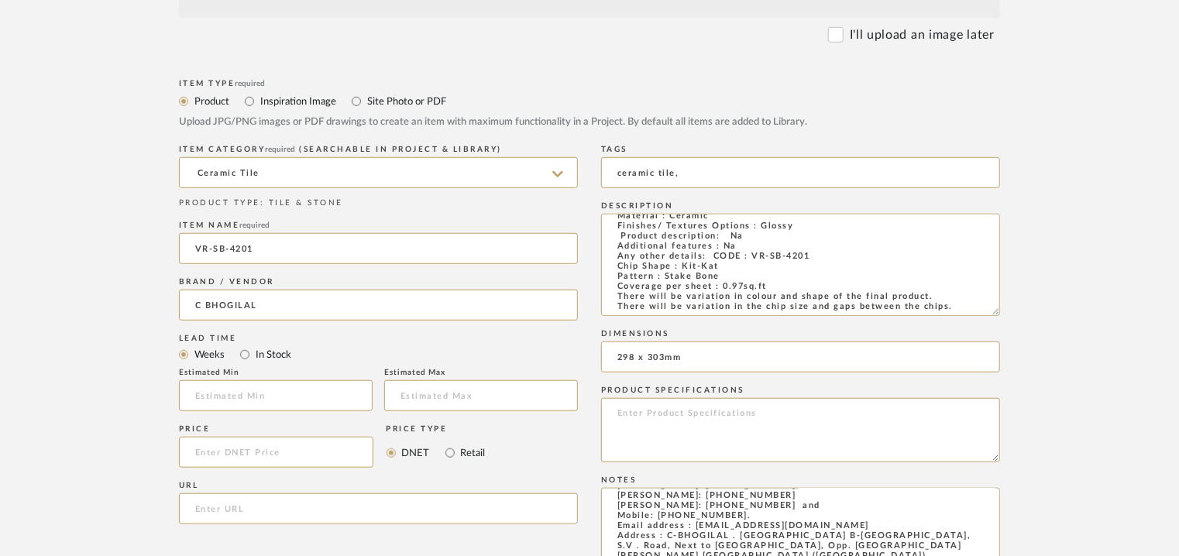
scroll to position [344, 0]
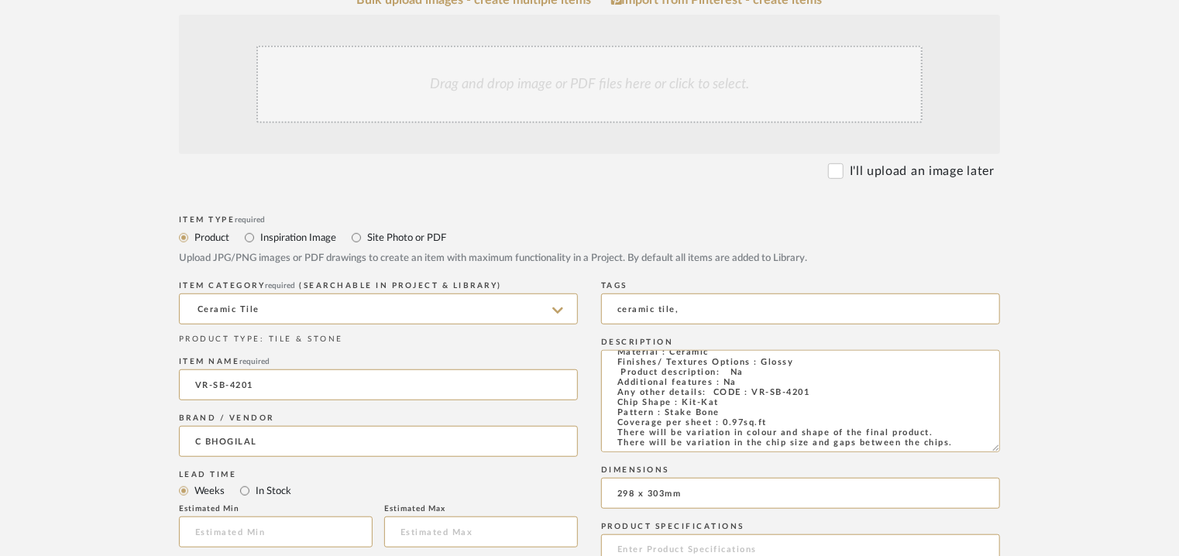
type textarea "Price : On request Lead time: 10 to 15days as per availability of stock. Custom…"
click at [551, 105] on div "Drag and drop image or PDF files here or click to select." at bounding box center [589, 84] width 666 height 77
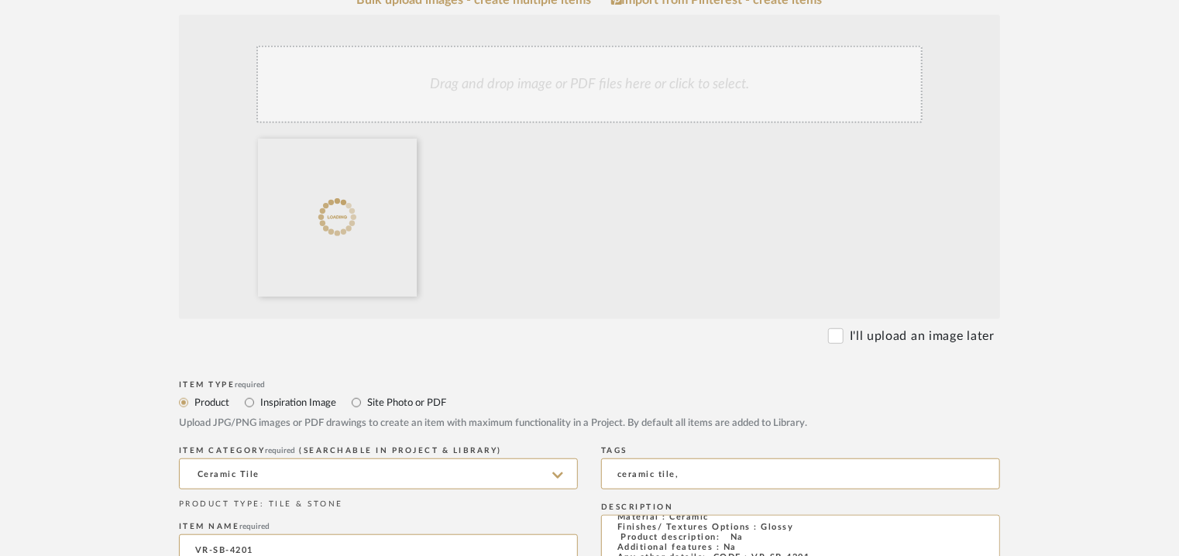
click at [601, 100] on div "Drag and drop image or PDF files here or click to select." at bounding box center [589, 84] width 666 height 77
click at [601, 85] on div "Drag and drop image or PDF files here or click to select." at bounding box center [589, 84] width 666 height 77
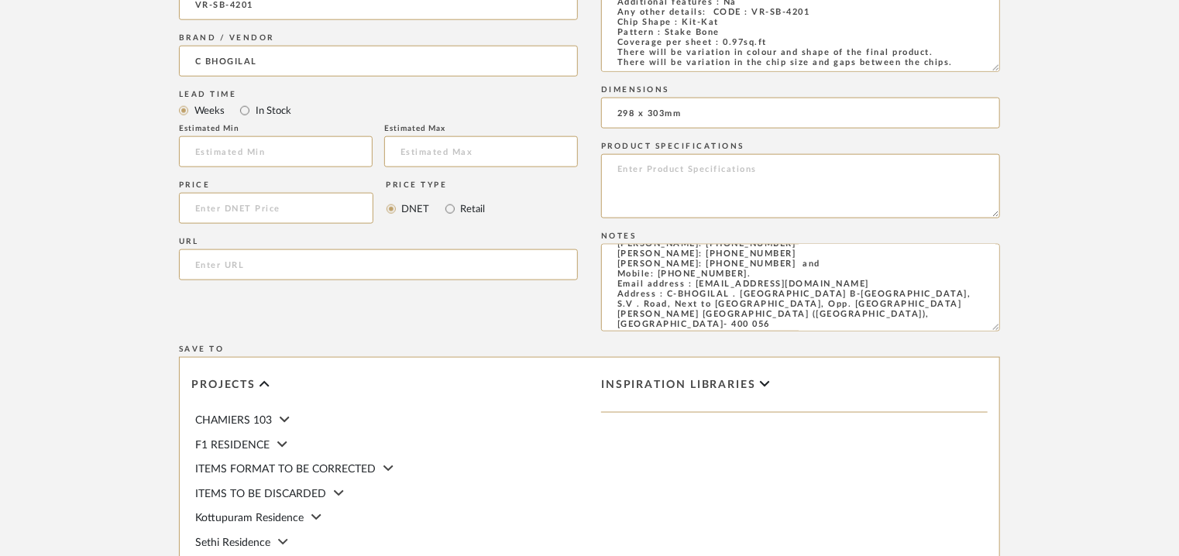
scroll to position [1041, 0]
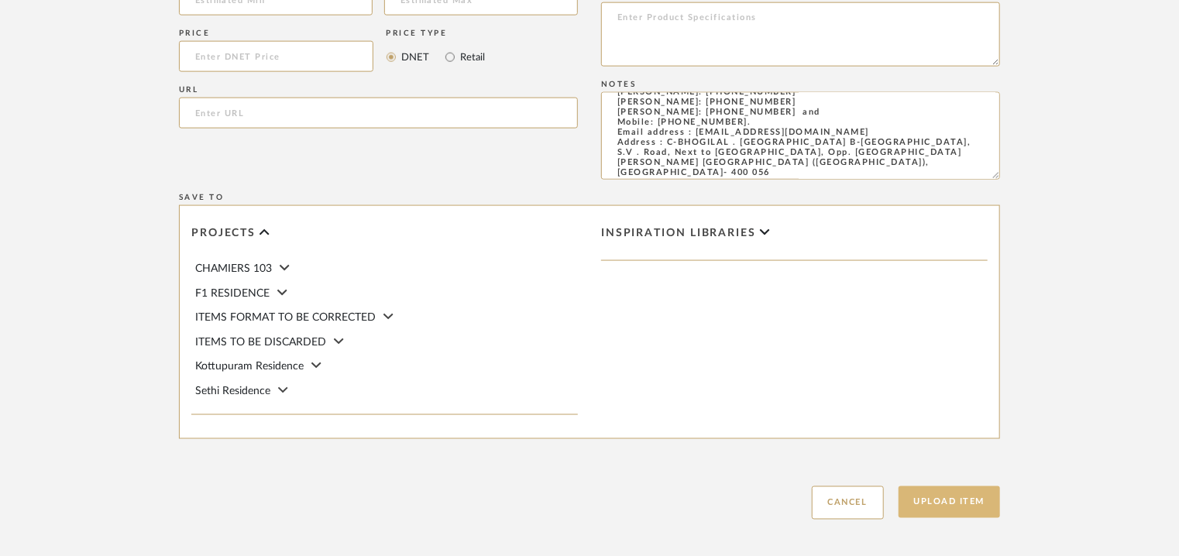
click at [957, 507] on button "Upload Item" at bounding box center [949, 502] width 102 height 32
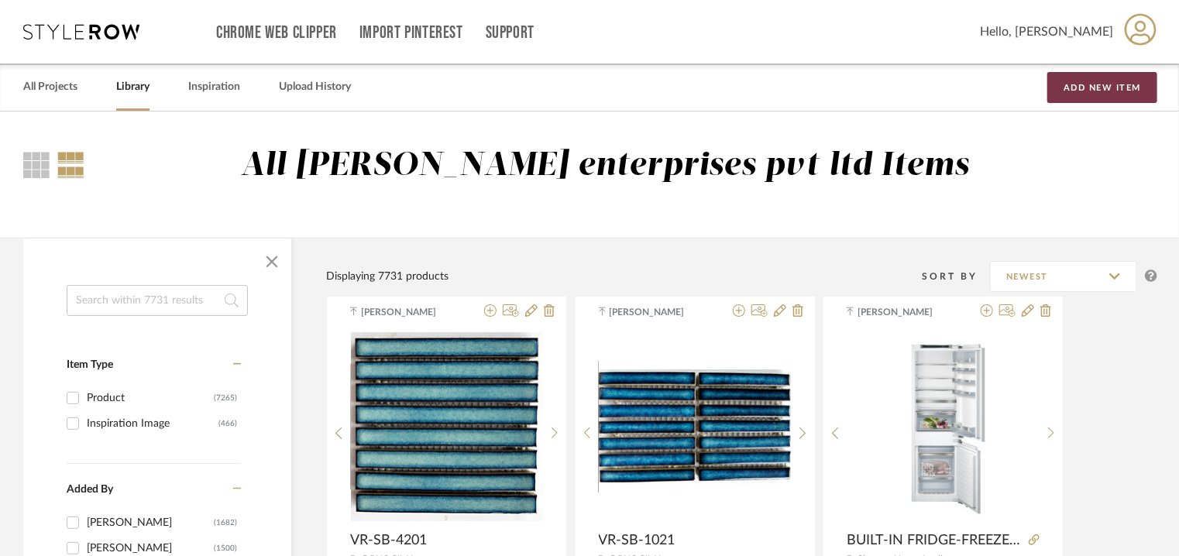
click at [1078, 91] on button "Add New Item" at bounding box center [1102, 87] width 110 height 31
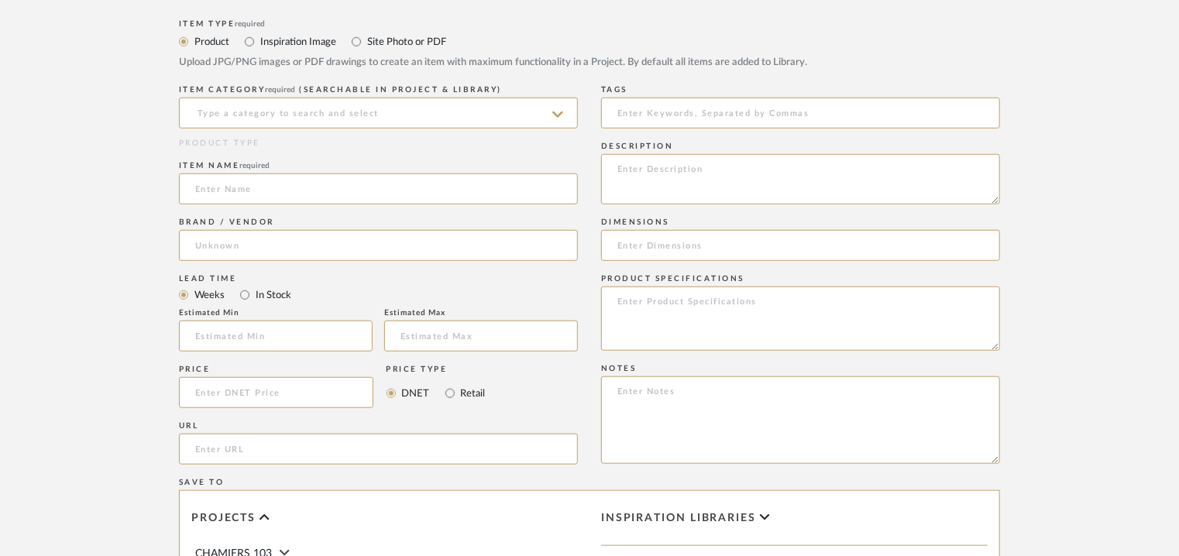
scroll to position [542, 0]
click at [620, 405] on textarea at bounding box center [800, 418] width 399 height 88
paste textarea "Price : On request Lead time: 10 to 15days as per availability of stock. Custom…"
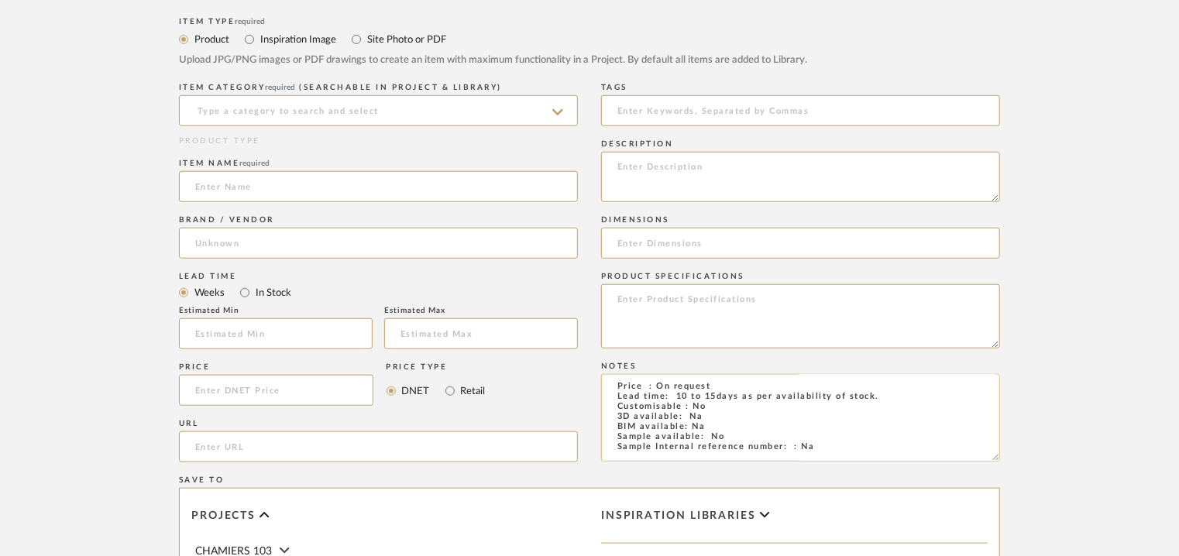
scroll to position [0, 0]
type textarea "Price : On request Lead time: 10 to 15days as per availability of stock. Custom…"
drag, startPoint x: 580, startPoint y: 239, endPoint x: 595, endPoint y: 230, distance: 17.4
click at [582, 239] on div "Item Type required Product Inspiration Image Site Photo or PDF Upload JPG/PNG i…" at bounding box center [589, 407] width 821 height 789
paste textarea "Type: Tile - Ceramic Stock availability: Na Maximum sheet size: Chip size : 23 …"
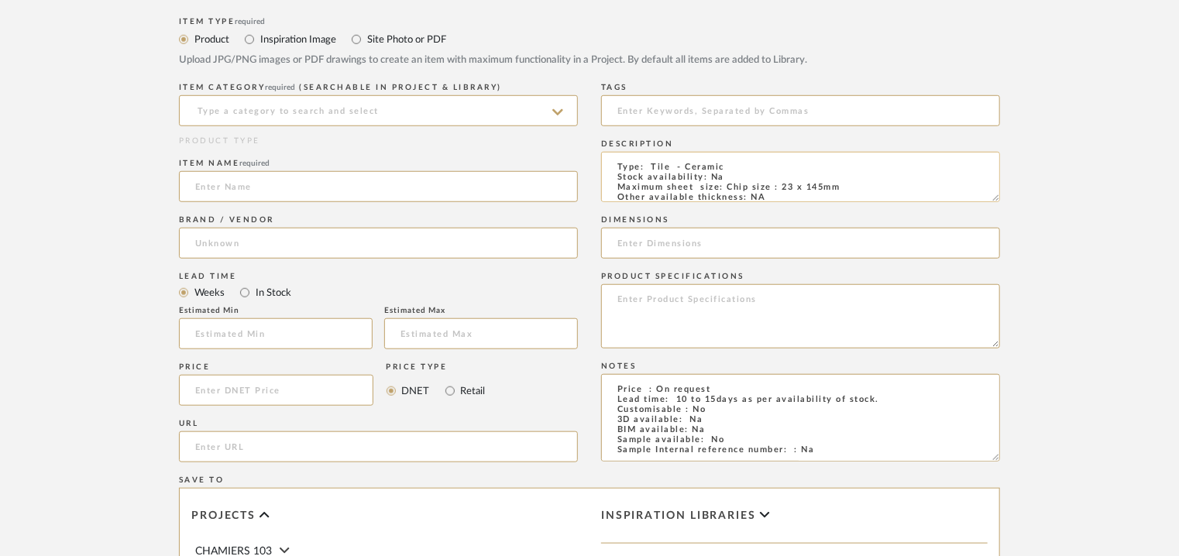
click at [612, 168] on textarea "Type: Tile - Ceramic Stock availability: Na Maximum sheet size: Chip size : 23 …" at bounding box center [800, 177] width 399 height 50
drag, startPoint x: 778, startPoint y: 187, endPoint x: 853, endPoint y: 187, distance: 75.9
click at [853, 187] on textarea "Type: Tile - Ceramic Stock availability: Na Maximum sheet size: Chip size : 23 …" at bounding box center [800, 177] width 399 height 50
type textarea "Type: Tile - Ceramic Stock availability: Na Maximum sheet size: Chip size : 23 …"
paste input "23 x 145mm"
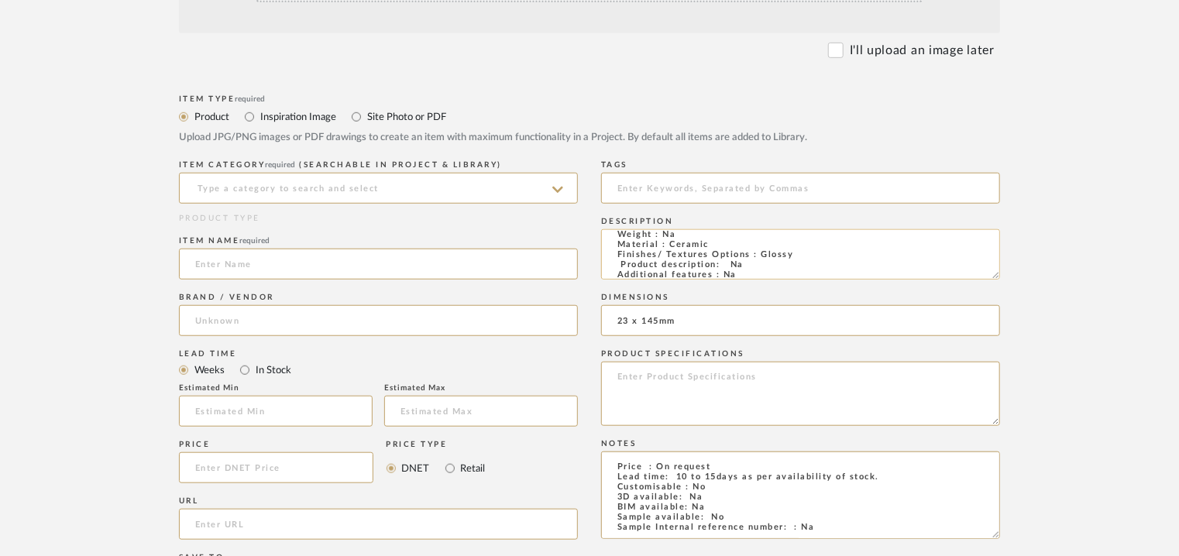
scroll to position [77, 0]
type input "23 x 145mm"
drag, startPoint x: 747, startPoint y: 261, endPoint x: 799, endPoint y: 265, distance: 52.0
click at [799, 265] on textarea "Type: Tile - Ceramic Stock availability: Na Maximum sheet size: Chip size : 23 …" at bounding box center [800, 254] width 399 height 50
paste textarea "23 x 145mm"
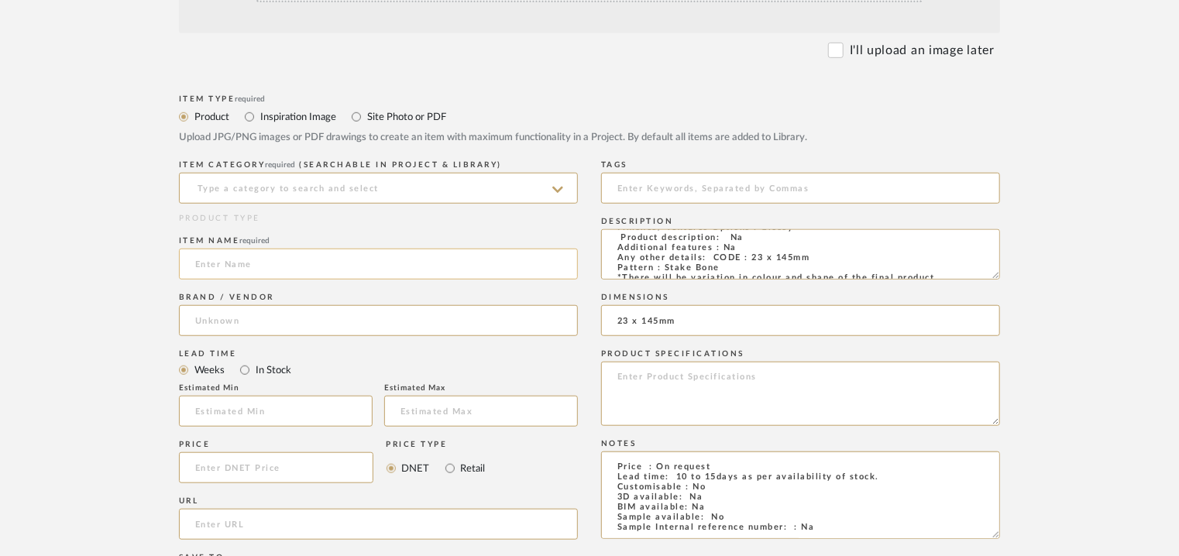
type textarea "Type: Tile - Ceramic Stock availability: Na Maximum sheet size: Chip size : 23 …"
click at [259, 263] on input at bounding box center [378, 264] width 399 height 31
paste input "23 x 145mm"
drag, startPoint x: 273, startPoint y: 258, endPoint x: 124, endPoint y: 262, distance: 148.8
click at [127, 262] on form "Bulk upload images - create multiple items Import from Pinterest - create items…" at bounding box center [589, 376] width 987 height 1008
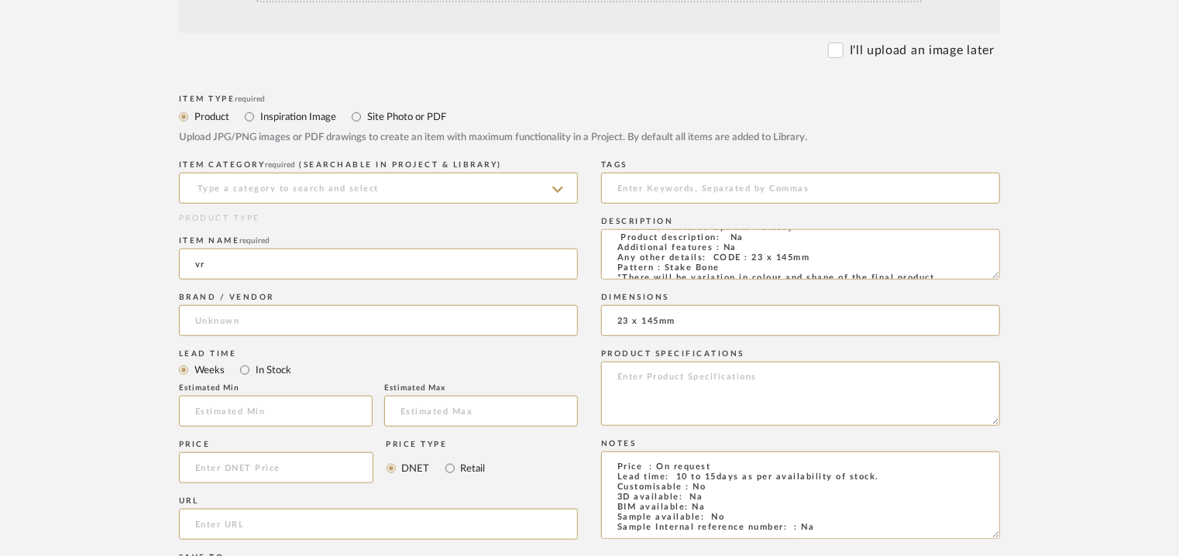
type input "v"
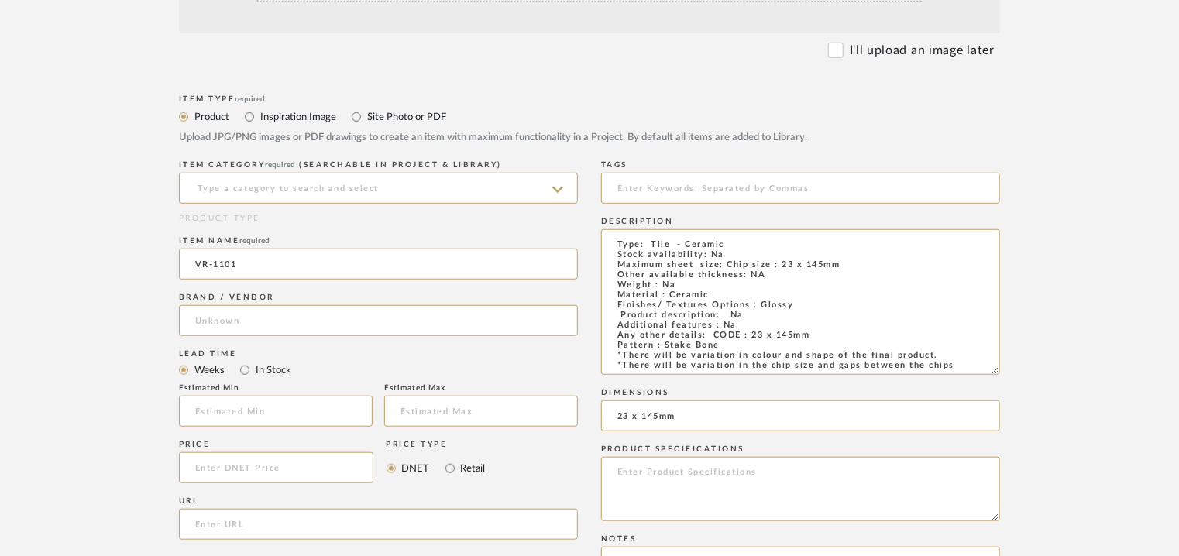
drag, startPoint x: 998, startPoint y: 275, endPoint x: 1017, endPoint y: 370, distance: 97.2
click at [1017, 370] on form "Bulk upload images - create multiple items Import from Pinterest - create items…" at bounding box center [589, 423] width 987 height 1102
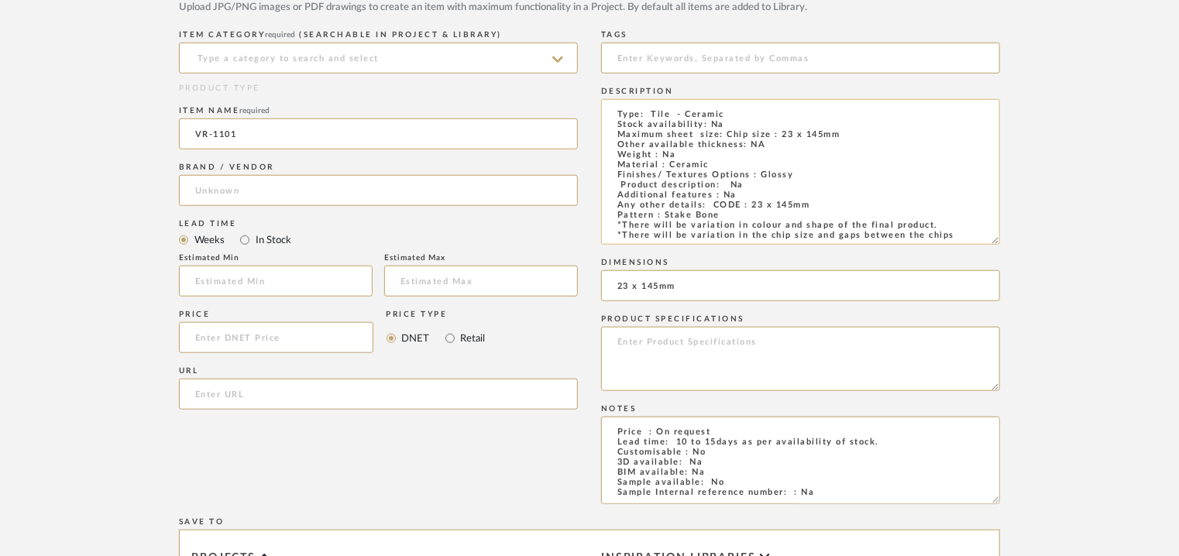
scroll to position [620, 0]
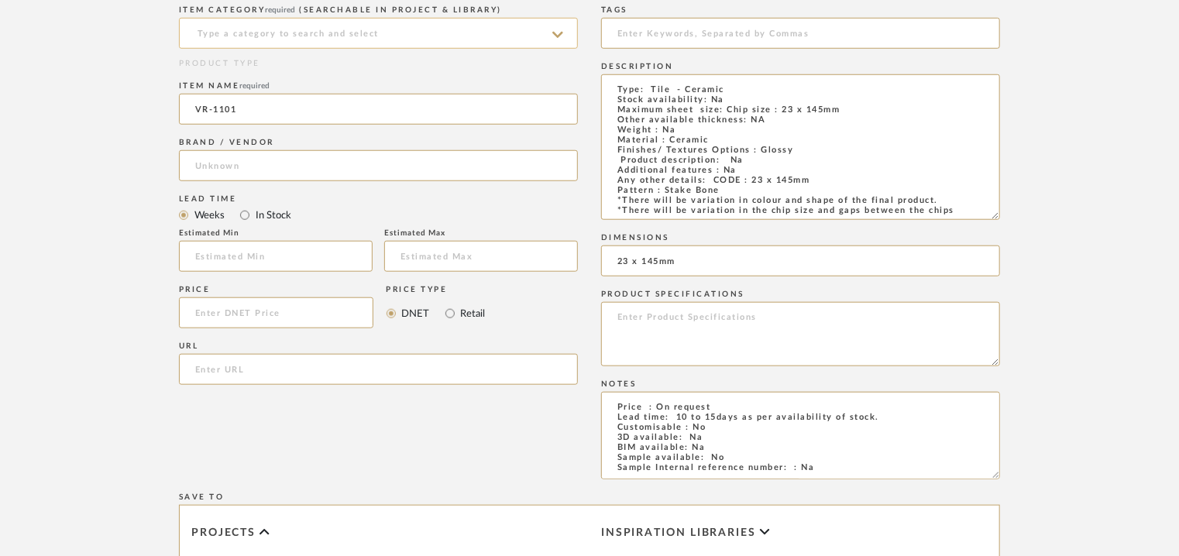
type input "VR-1101"
click at [324, 24] on input at bounding box center [378, 33] width 399 height 31
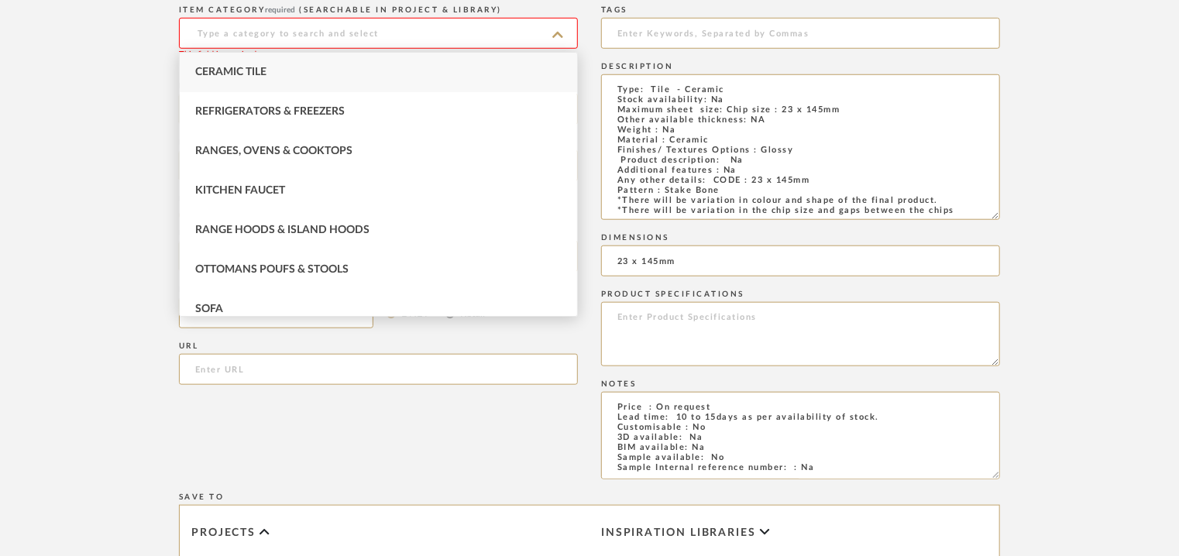
click at [301, 67] on div "Ceramic Tile" at bounding box center [378, 72] width 397 height 39
type input "Ceramic Tile"
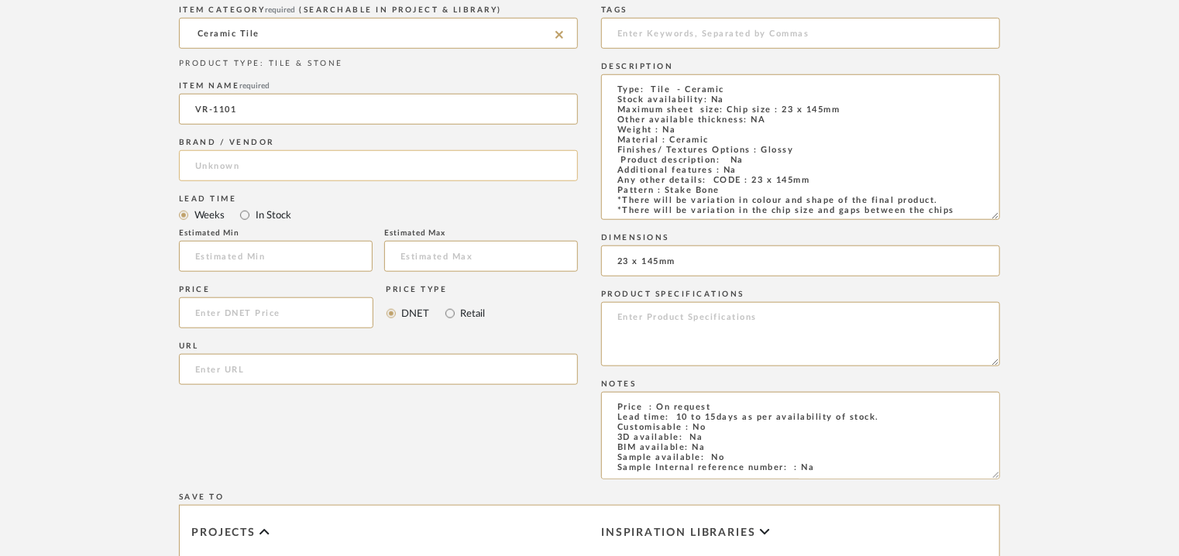
click at [217, 170] on input at bounding box center [378, 165] width 399 height 31
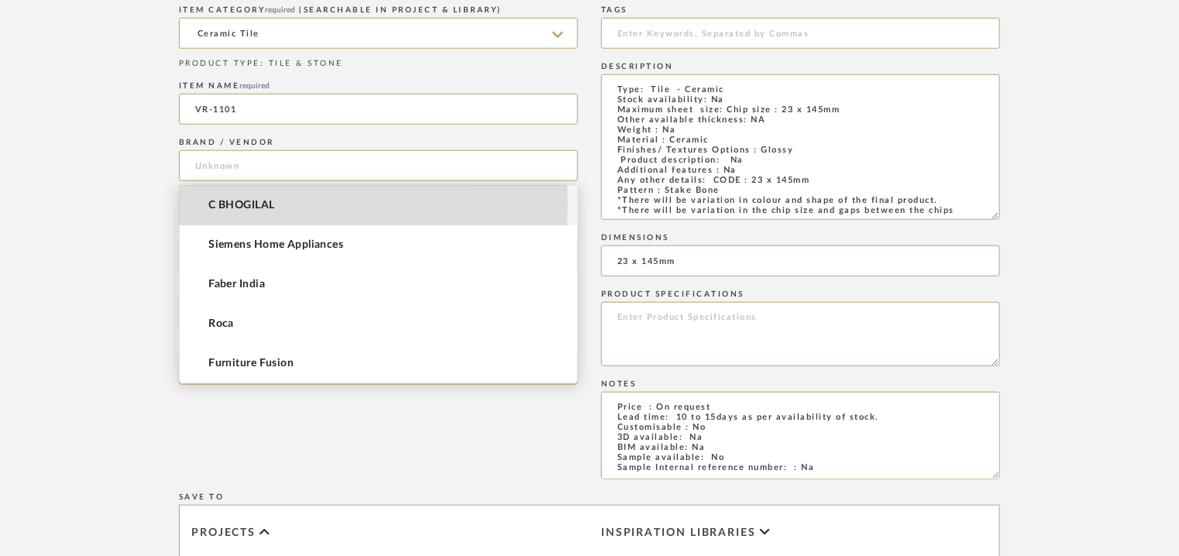
click at [228, 204] on span "C BHOGILAL" at bounding box center [241, 205] width 66 height 13
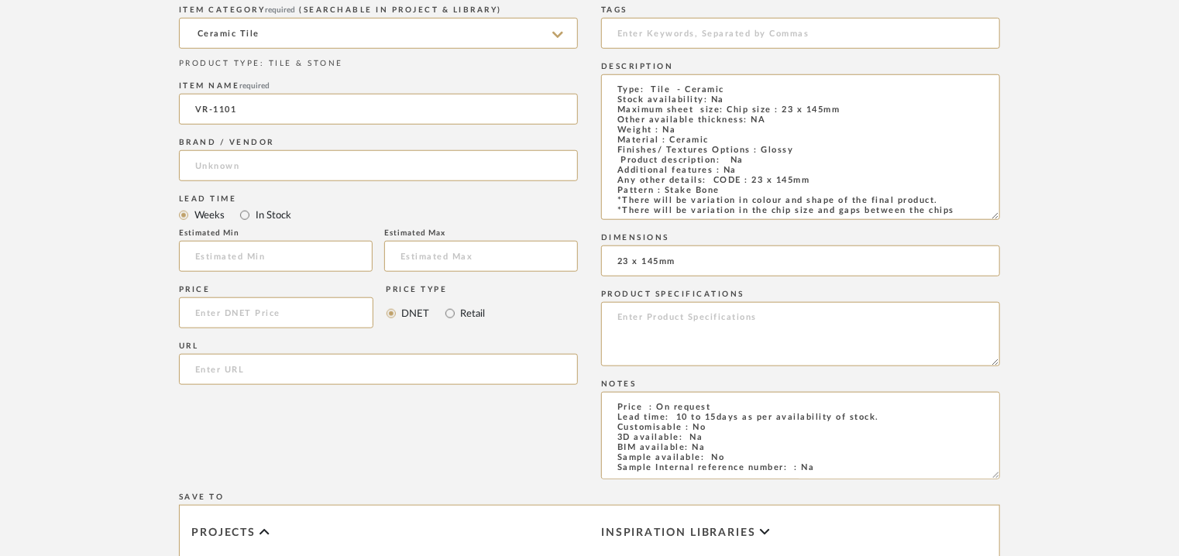
type input "C BHOGILAL"
click at [682, 29] on input at bounding box center [800, 33] width 399 height 31
type input "C"
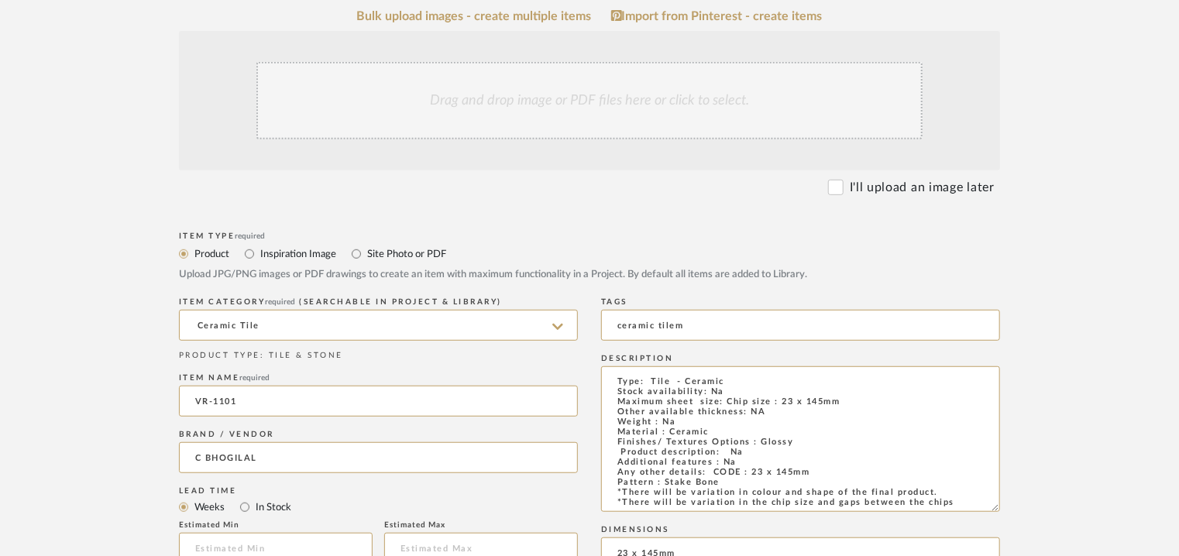
scroll to position [310, 0]
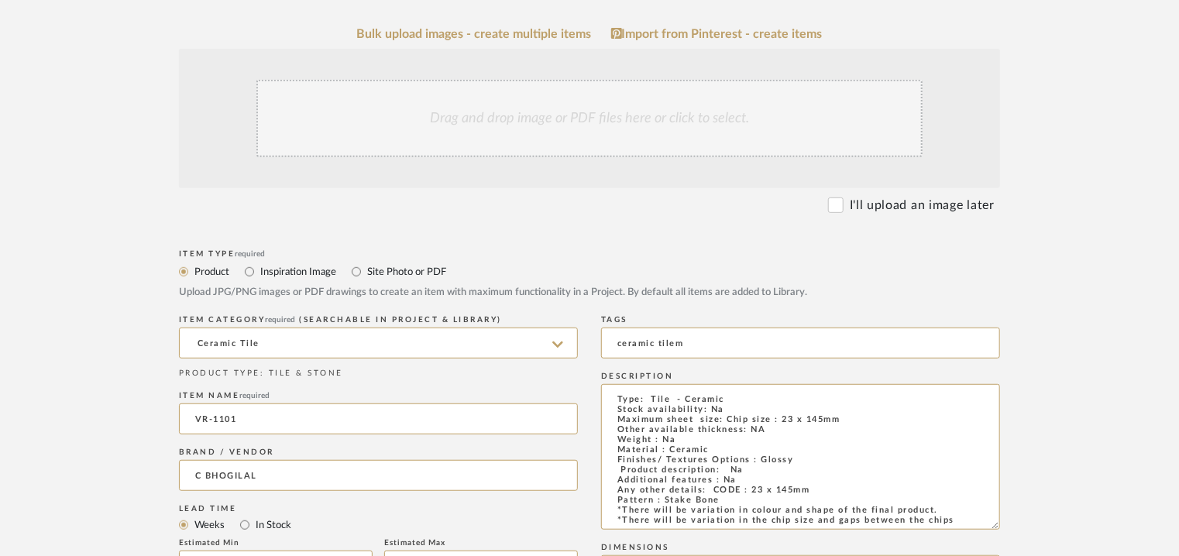
click at [512, 109] on div "Drag and drop image or PDF files here or click to select." at bounding box center [589, 118] width 666 height 77
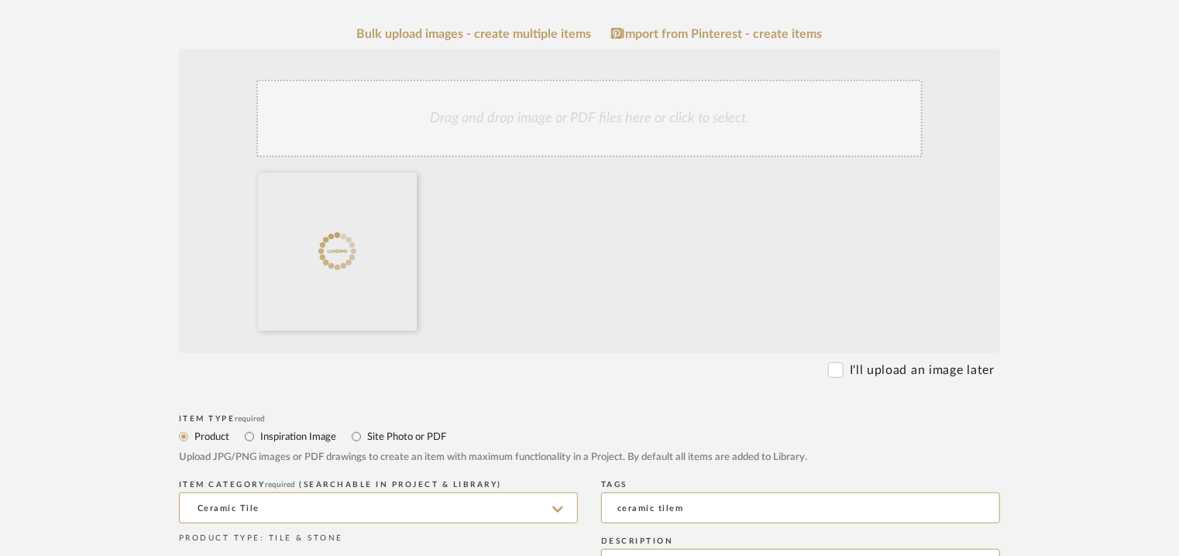
click at [589, 130] on div "Drag and drop image or PDF files here or click to select." at bounding box center [589, 118] width 666 height 77
click at [645, 115] on div "Drag and drop image or PDF files here or click to select." at bounding box center [589, 118] width 666 height 77
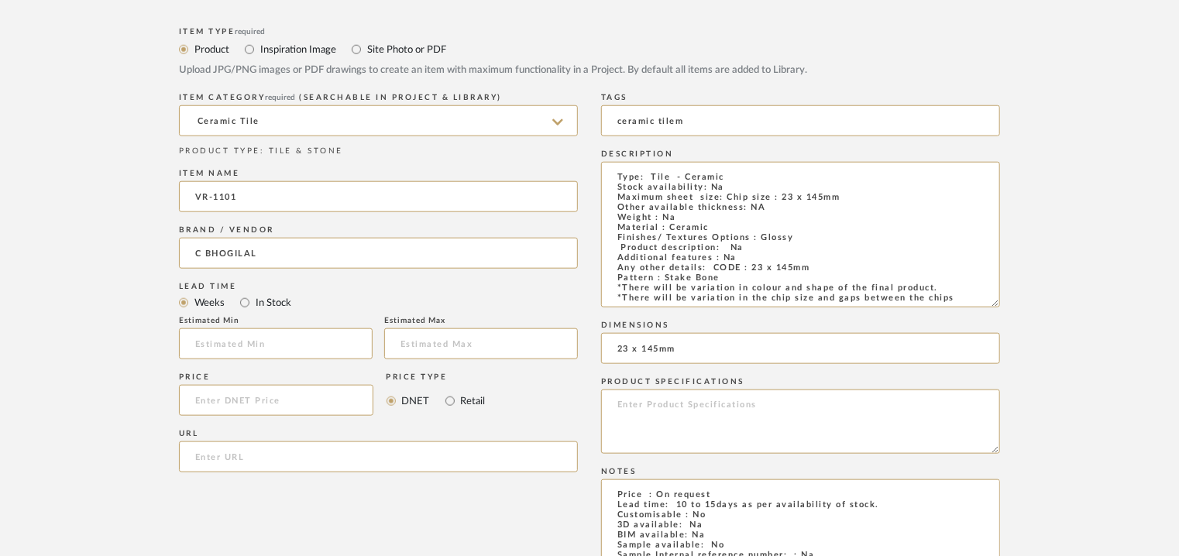
scroll to position [0, 0]
click at [705, 121] on input "ceramic tilem" at bounding box center [800, 120] width 399 height 31
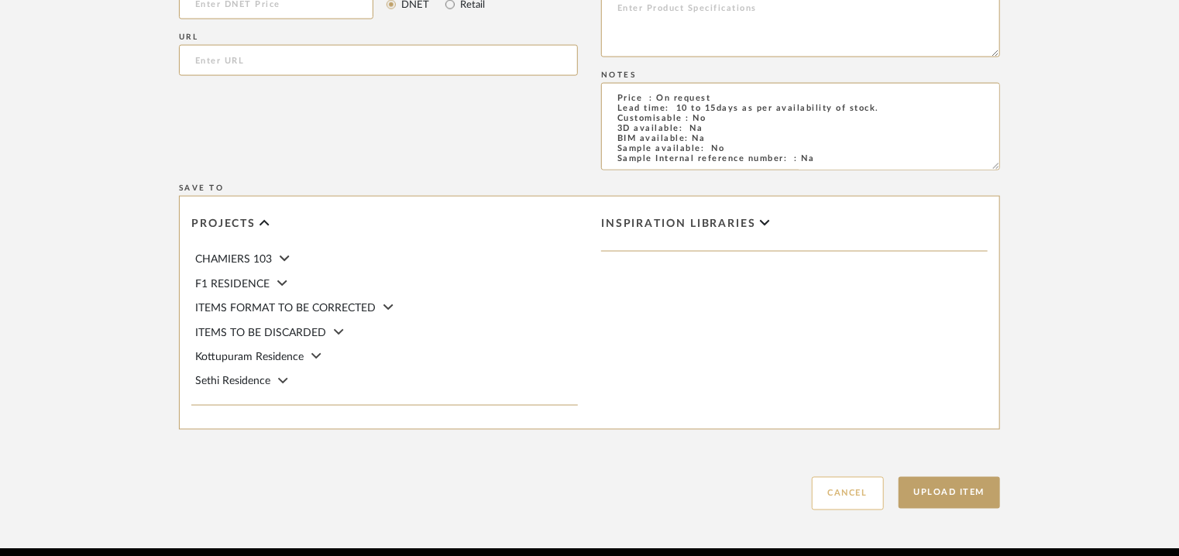
scroll to position [1158, 0]
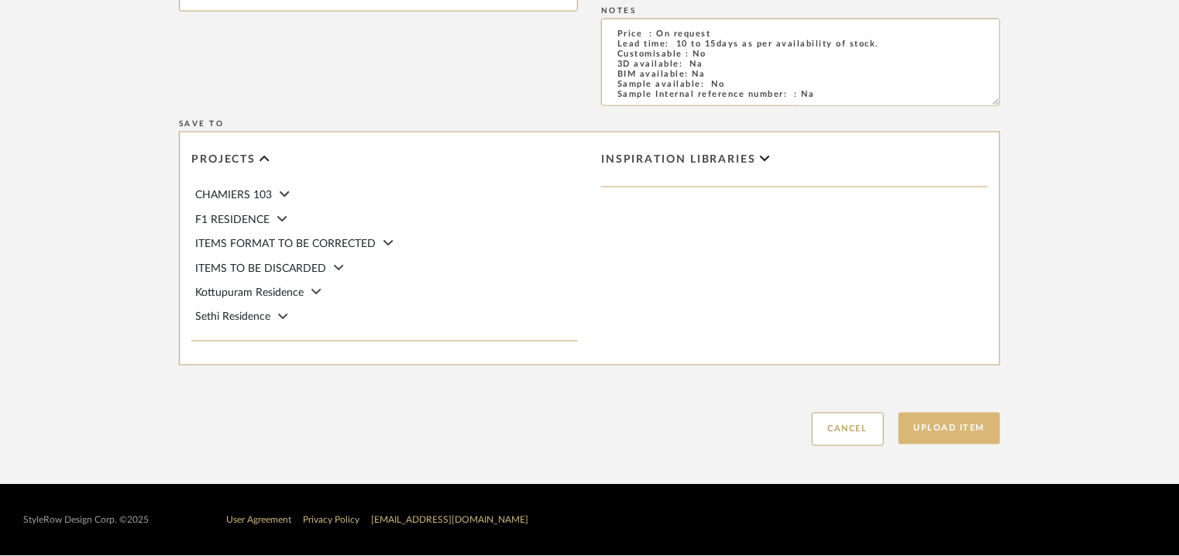
type input "ceramic tile,"
click at [955, 431] on button "Upload Item" at bounding box center [949, 429] width 102 height 32
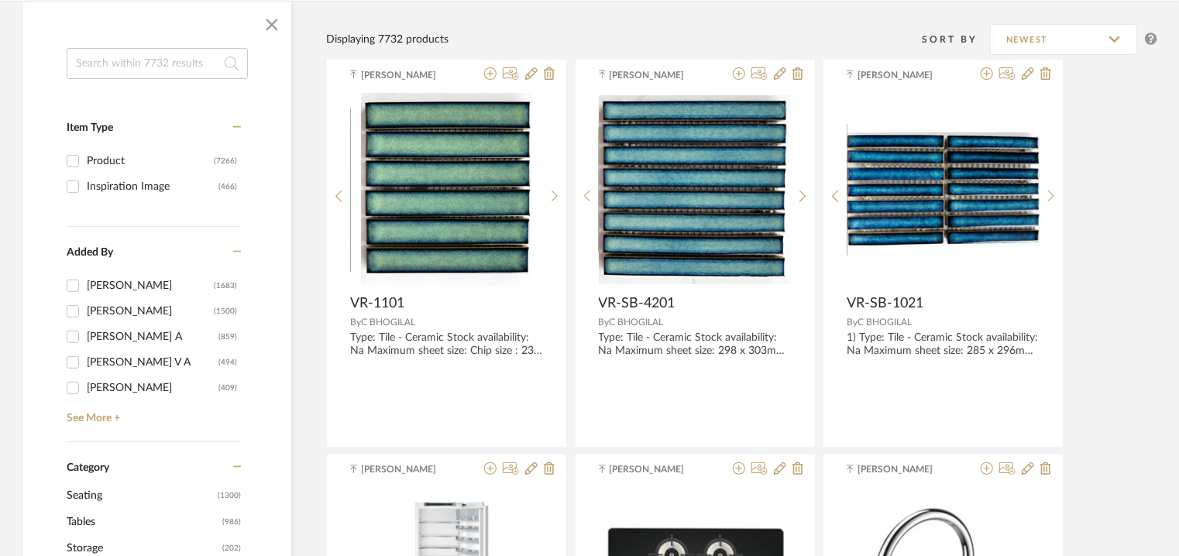
scroll to position [387, 0]
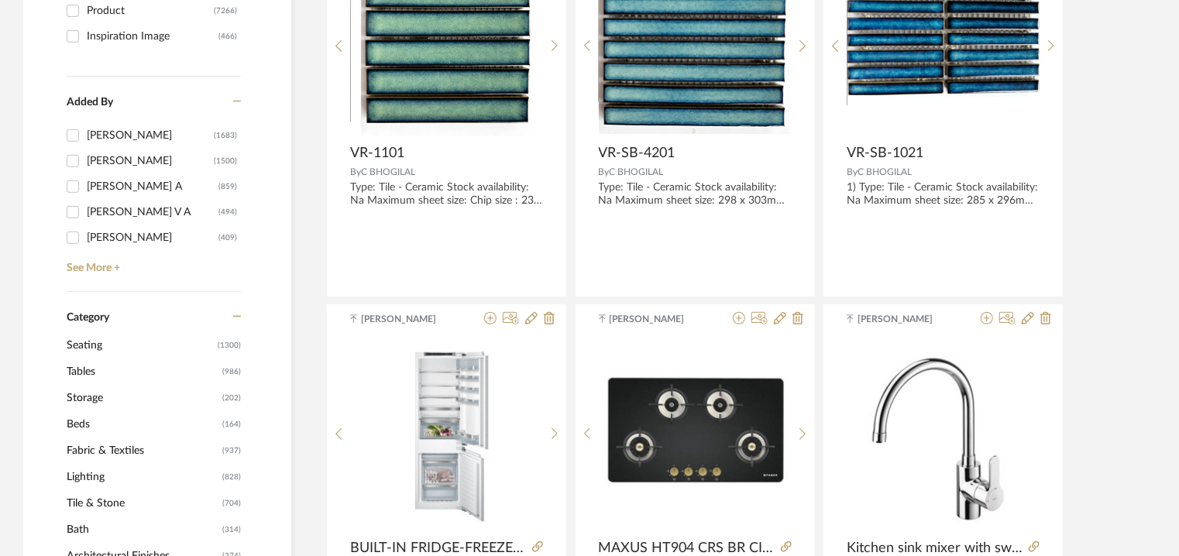
click at [235, 318] on icon at bounding box center [237, 316] width 9 height 11
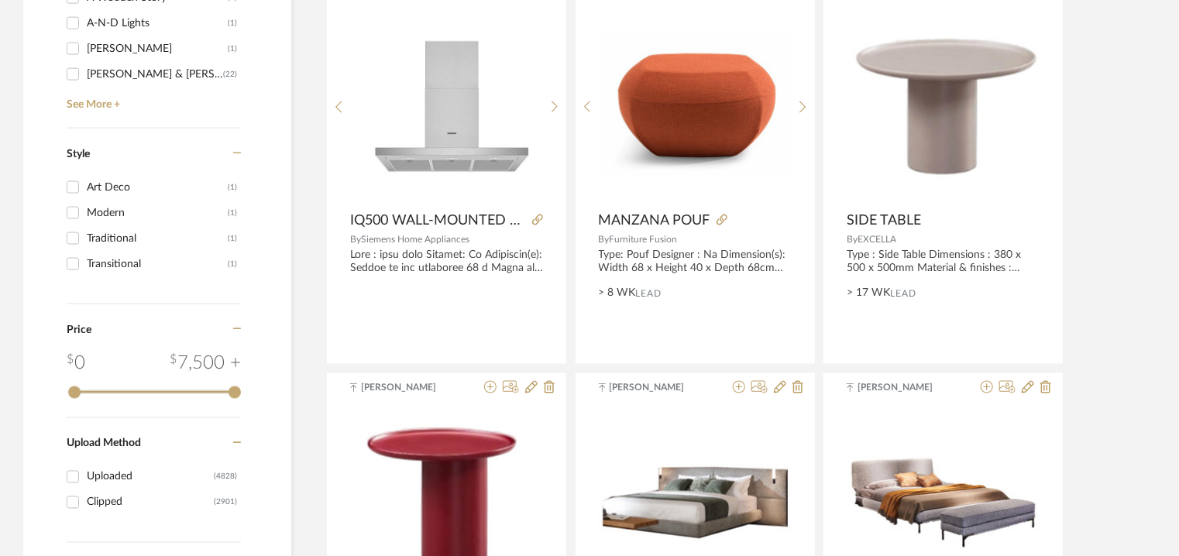
scroll to position [1084, 0]
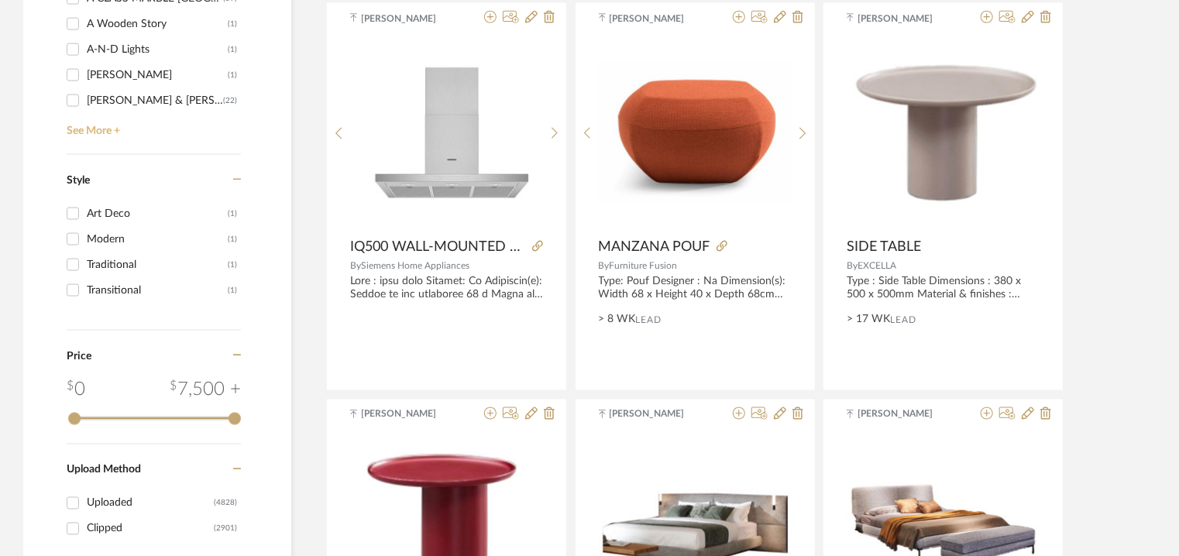
click at [92, 131] on link "See More +" at bounding box center [152, 125] width 178 height 25
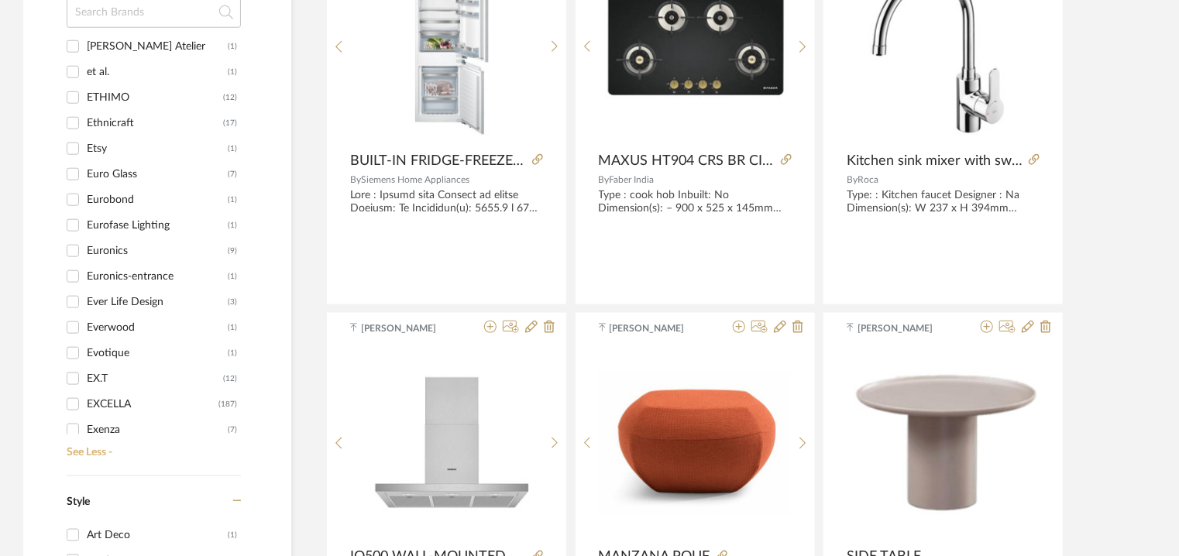
scroll to position [8597, 0]
click at [87, 397] on div "EXCELLA (187)" at bounding box center [152, 401] width 170 height 26
click at [74, 398] on input "EXCELLA (187)" at bounding box center [72, 401] width 25 height 25
checkbox input "true"
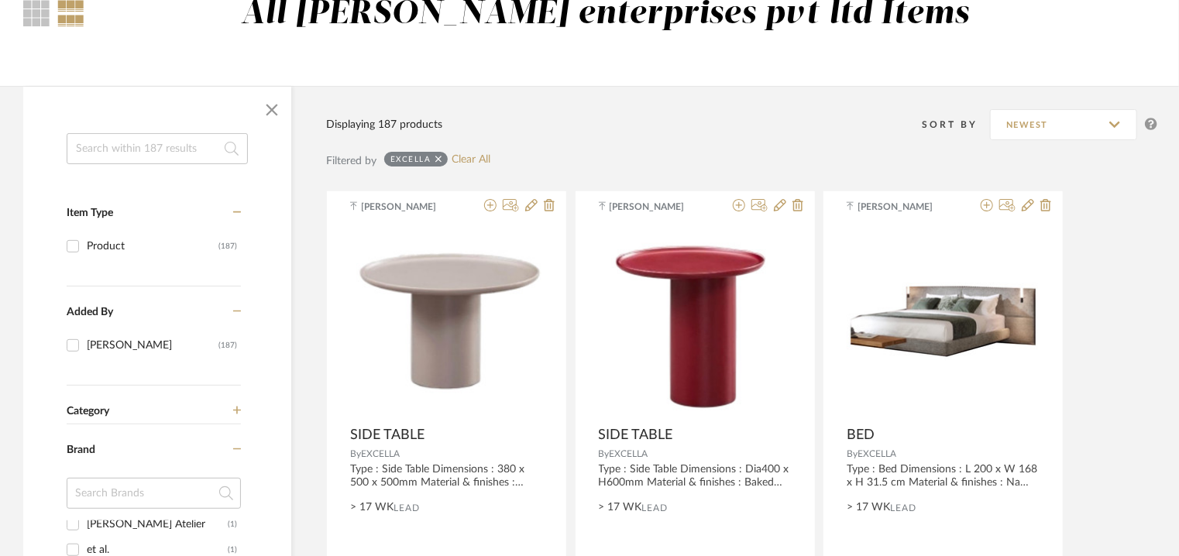
scroll to position [45, 0]
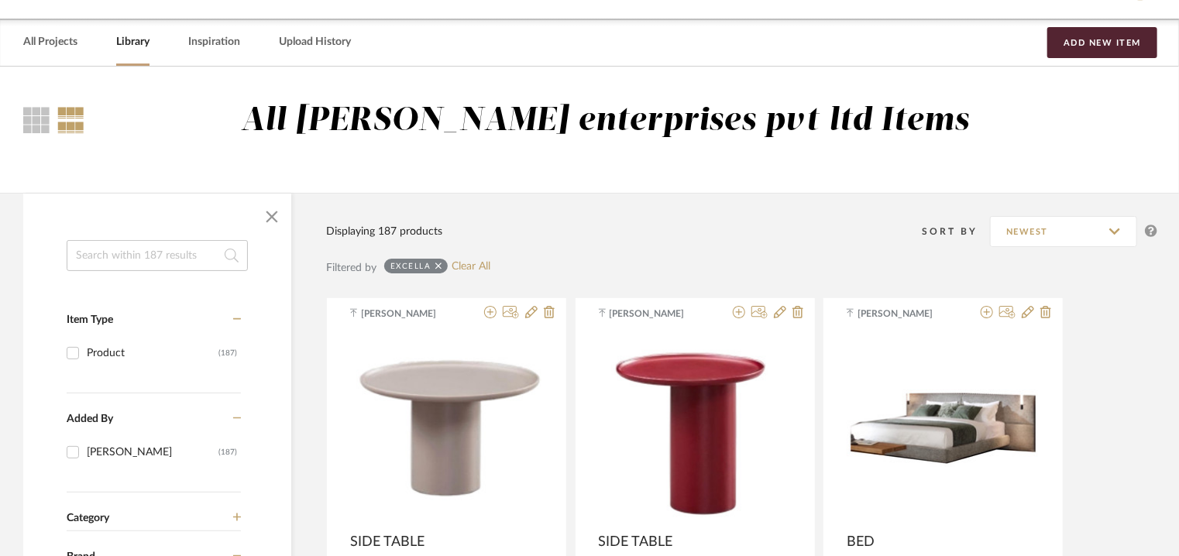
click at [137, 246] on input at bounding box center [157, 255] width 181 height 31
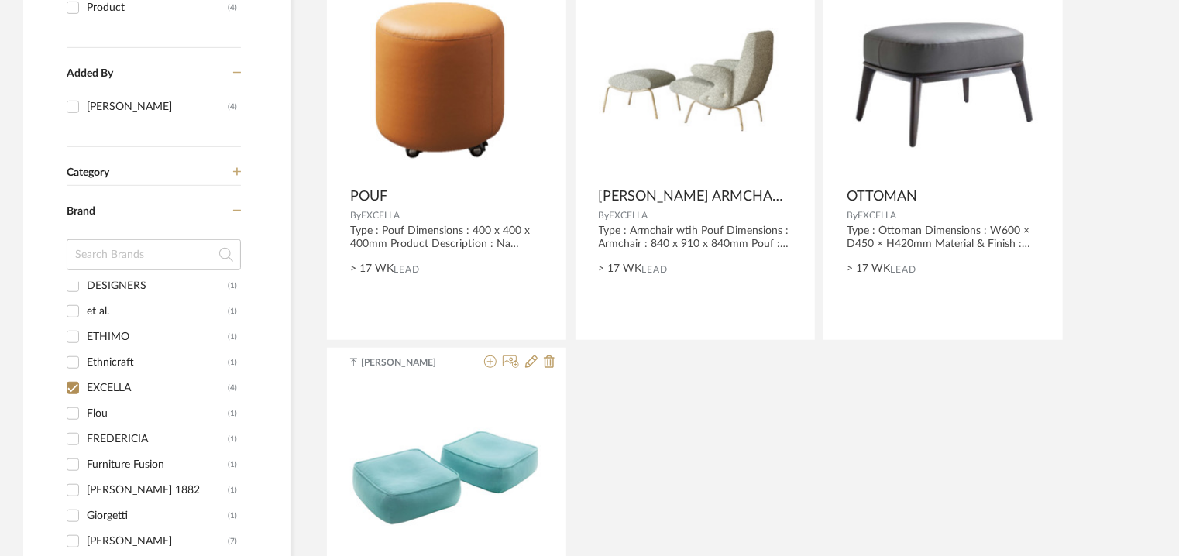
scroll to position [355, 0]
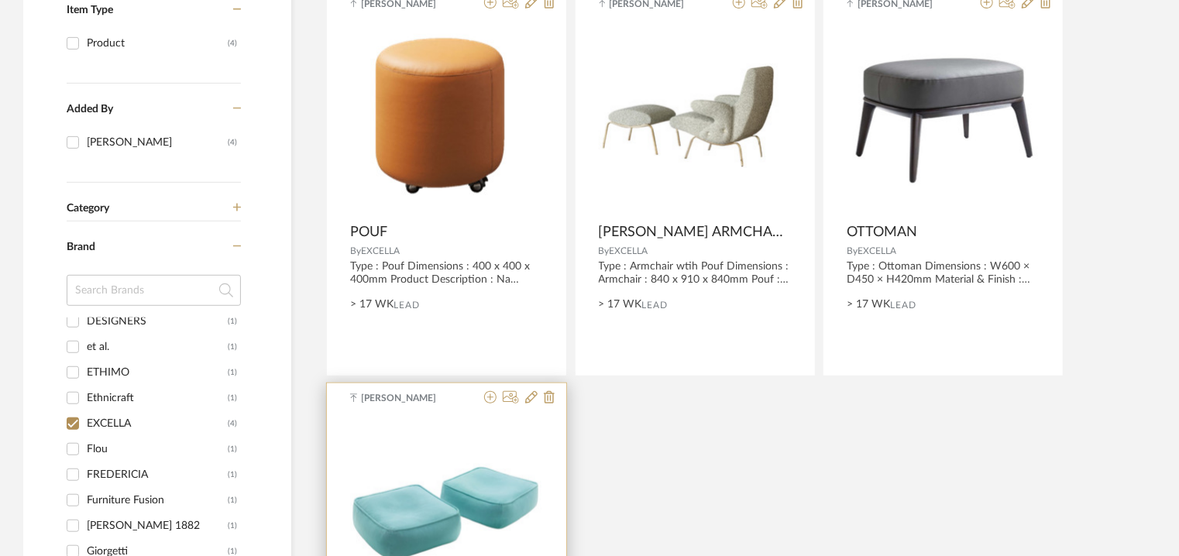
type input "pouf"
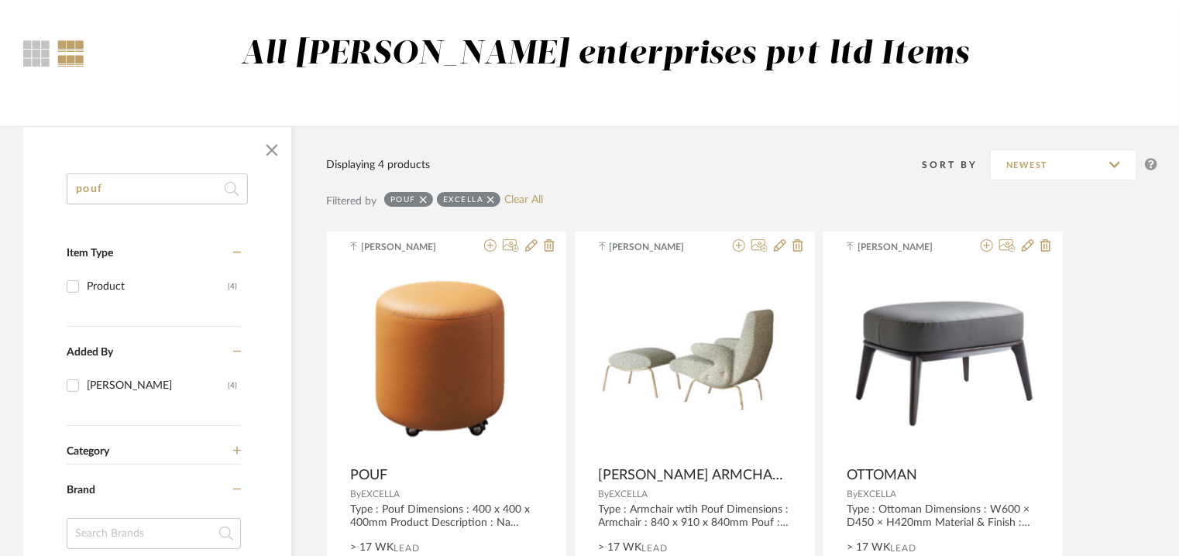
scroll to position [0, 0]
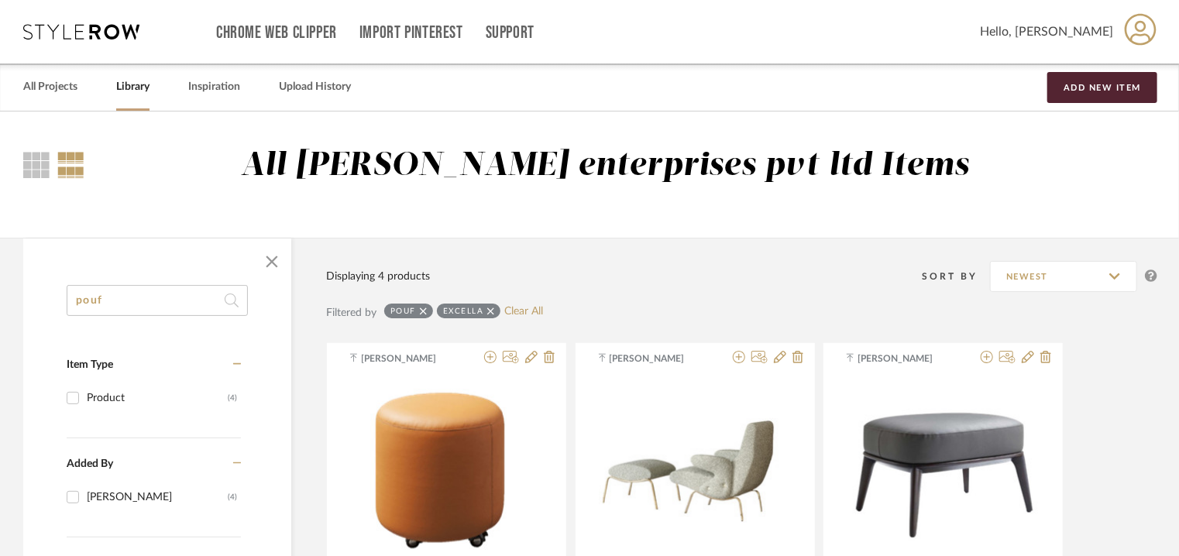
drag, startPoint x: 105, startPoint y: 297, endPoint x: 50, endPoint y: 289, distance: 54.8
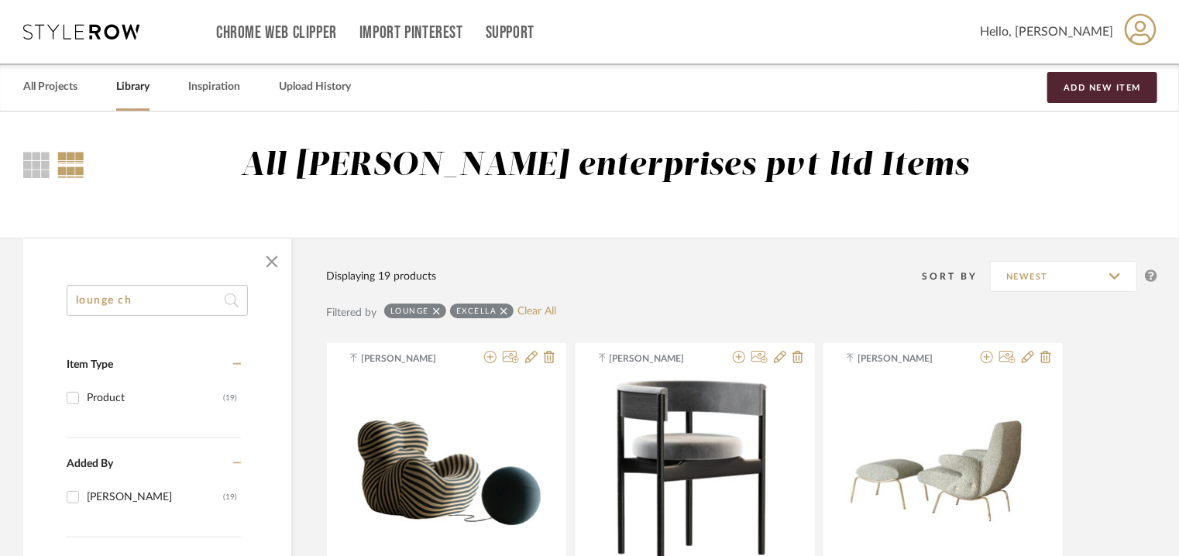
scroll to position [1619, 0]
type input "lounge chair"
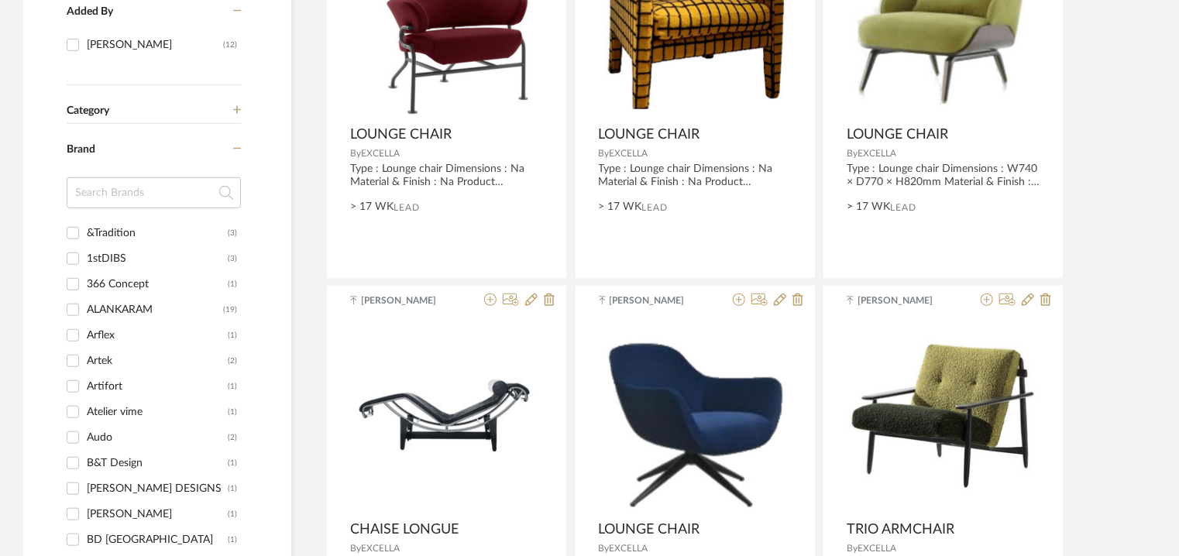
scroll to position [146, 0]
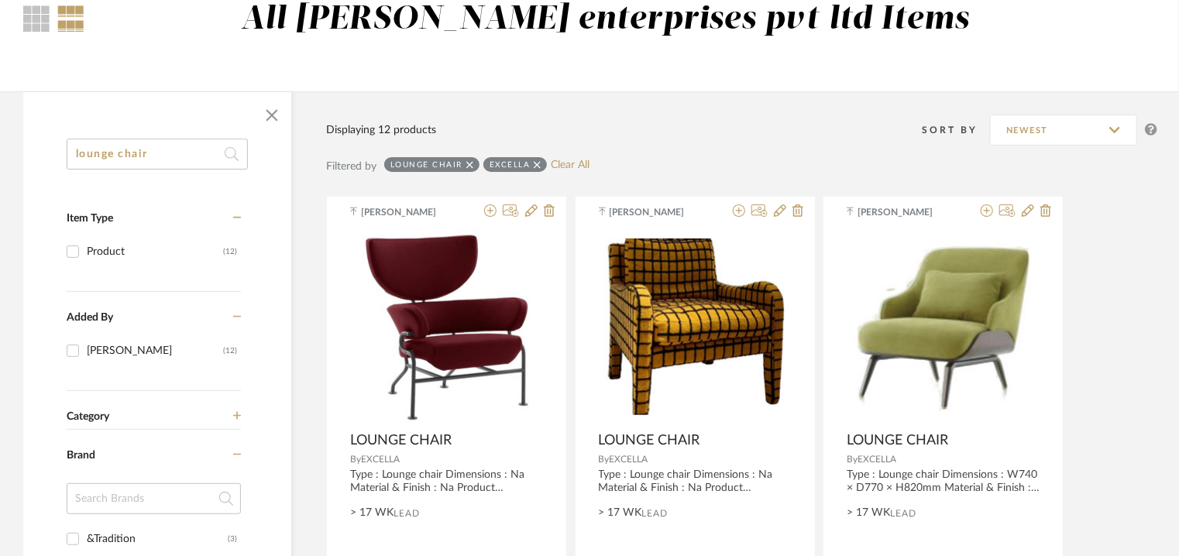
drag, startPoint x: 152, startPoint y: 146, endPoint x: 0, endPoint y: 128, distance: 152.9
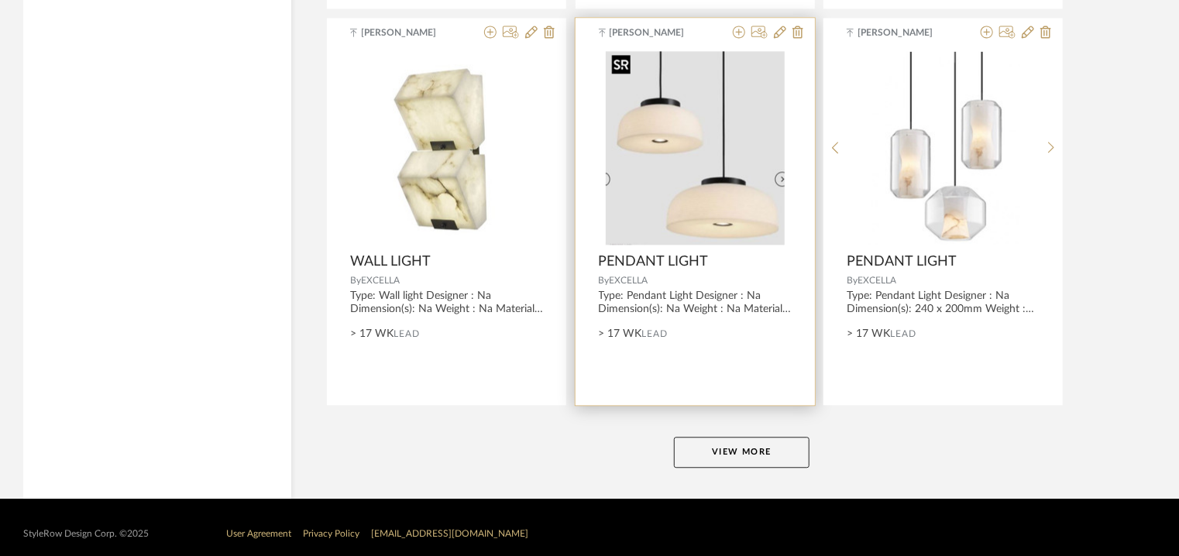
scroll to position [4692, 0]
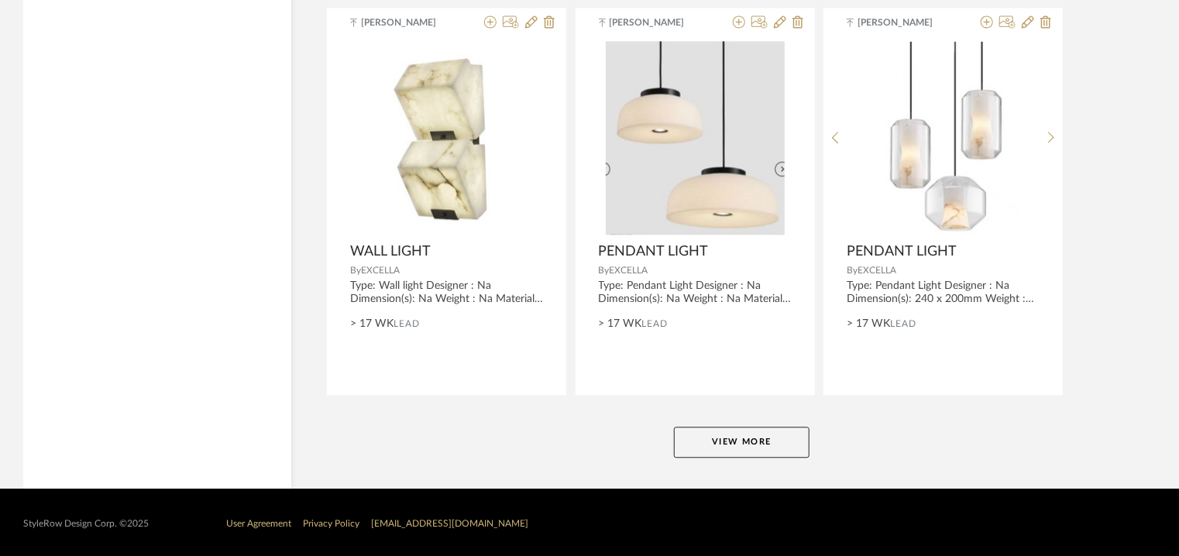
click at [725, 438] on button "View More" at bounding box center [742, 442] width 136 height 31
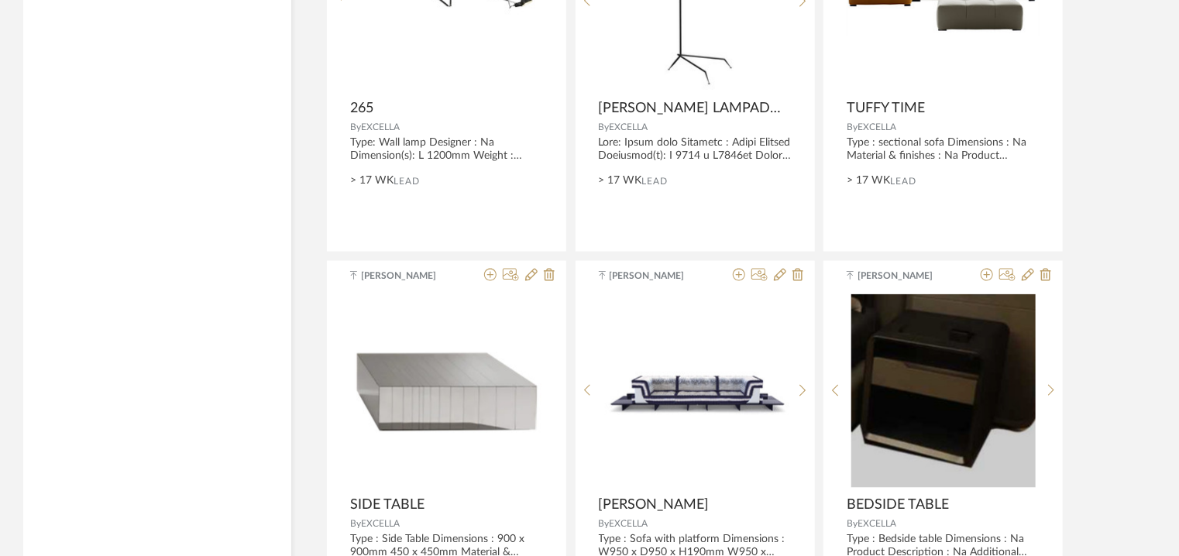
scroll to position [6860, 0]
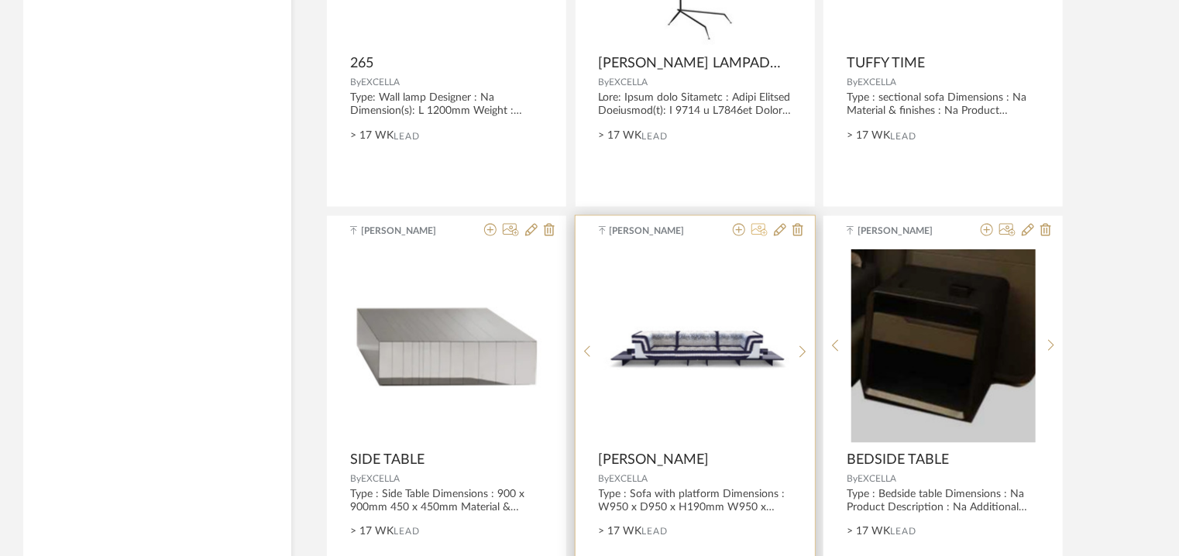
click at [761, 224] on icon at bounding box center [759, 230] width 16 height 12
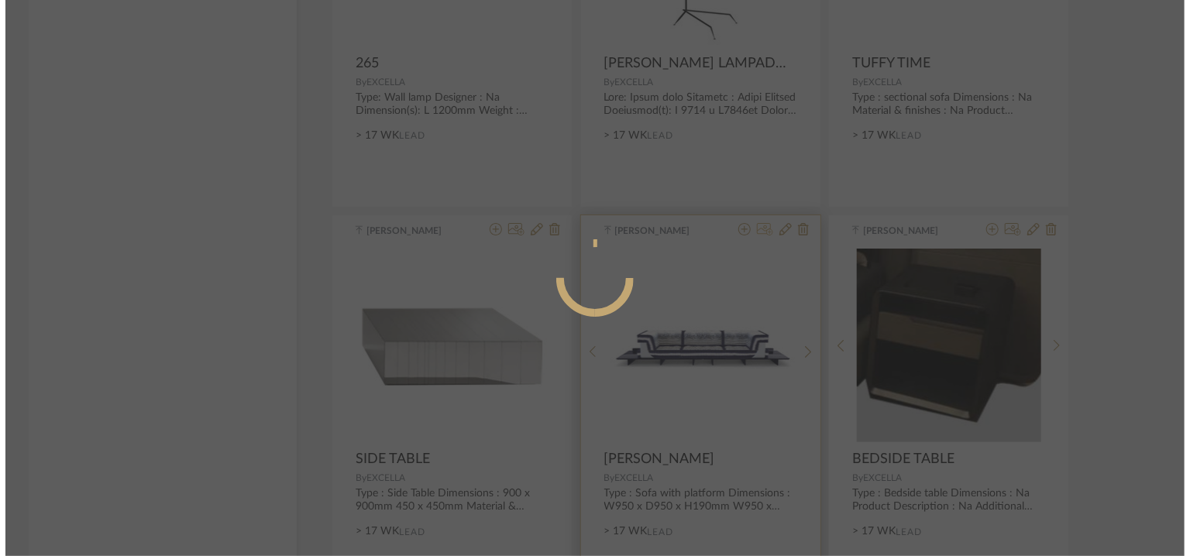
scroll to position [0, 0]
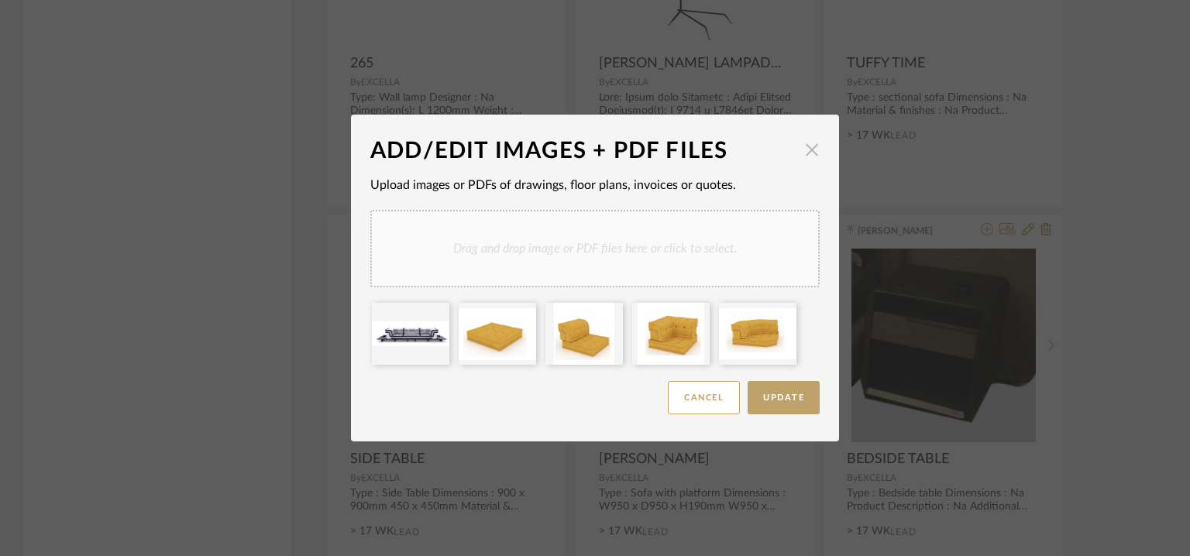
click at [809, 147] on span "button" at bounding box center [811, 149] width 31 height 31
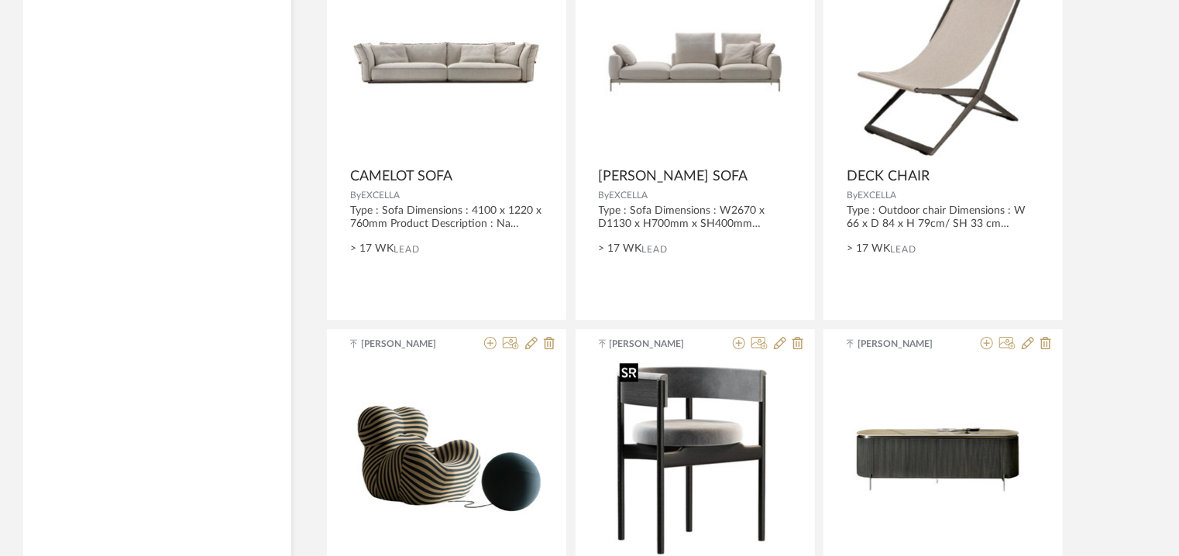
scroll to position [8719, 0]
